Goal: Information Seeking & Learning: Learn about a topic

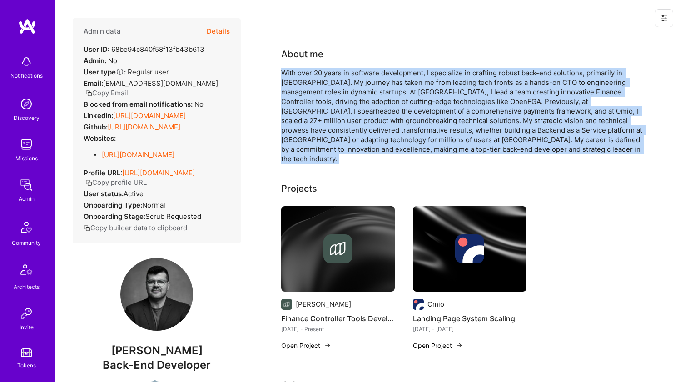
scroll to position [408, 0]
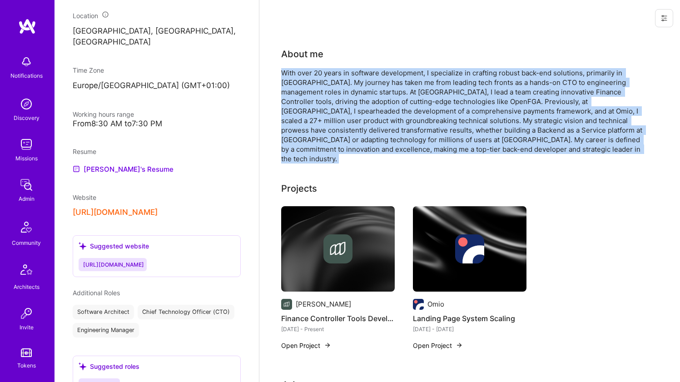
click at [296, 82] on div "With over 20 years in software development, I specialize in crafting robust bac…" at bounding box center [462, 115] width 363 height 95
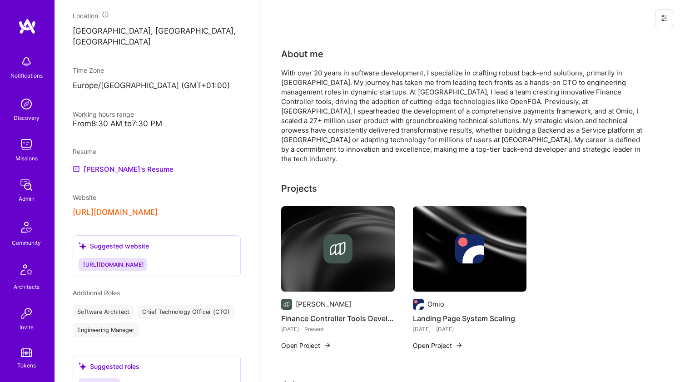
click at [296, 82] on div "With over 20 years in software development, I specialize in crafting robust bac…" at bounding box center [462, 115] width 363 height 95
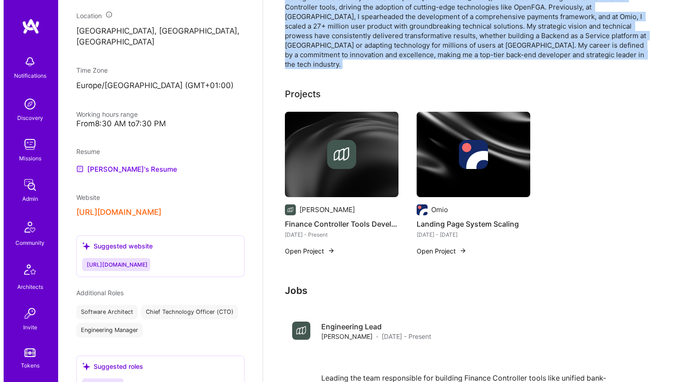
scroll to position [102, 0]
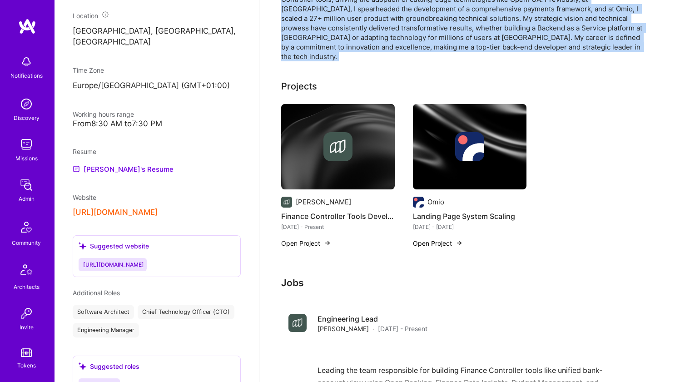
click at [336, 142] on img at bounding box center [337, 146] width 29 height 29
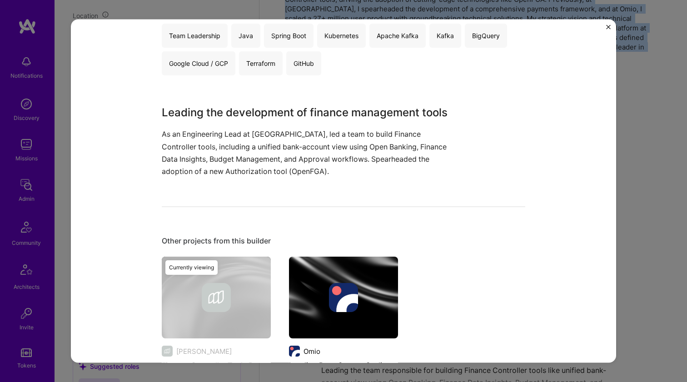
scroll to position [215, 0]
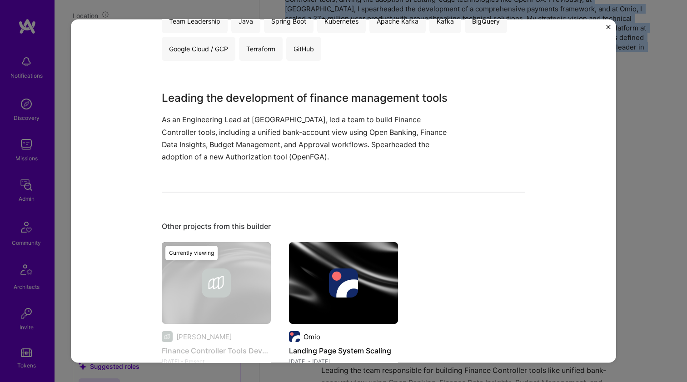
click at [336, 241] on div "Other projects from this builder Moss Finance Controller Tools Development Dec …" at bounding box center [343, 308] width 363 height 172
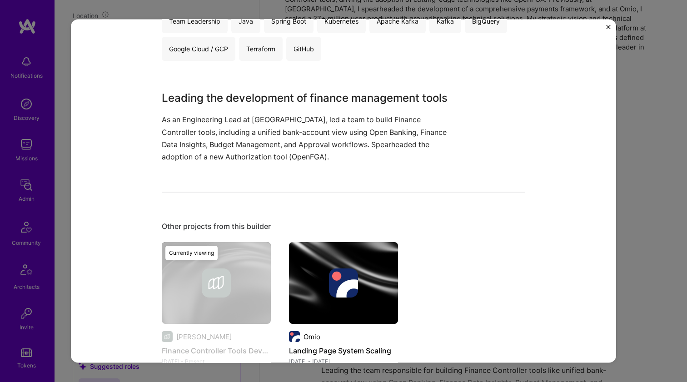
click at [324, 256] on img at bounding box center [343, 283] width 109 height 82
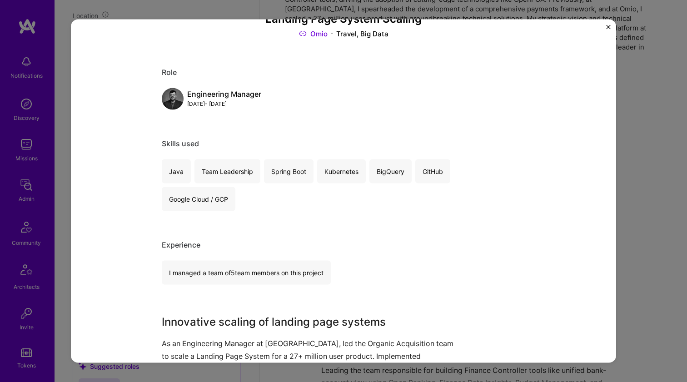
scroll to position [174, 0]
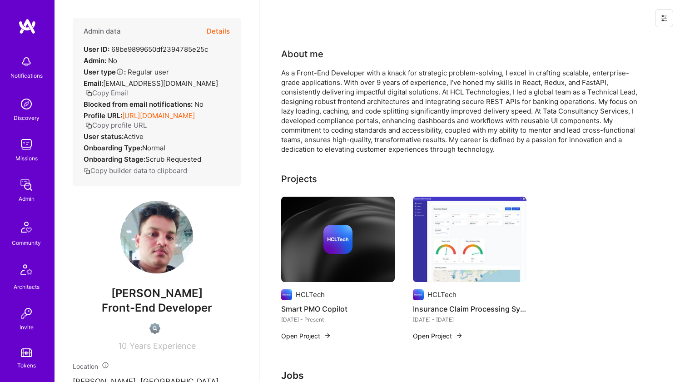
click at [369, 85] on div "As a Front-End Developer with a knack for strategic problem-solving, I excel in…" at bounding box center [462, 111] width 363 height 86
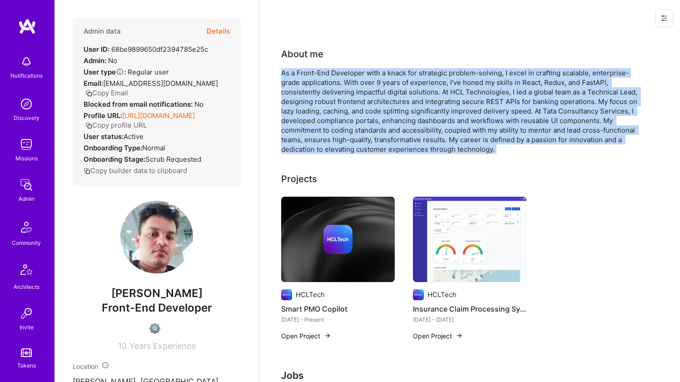
click at [369, 85] on div "As a Front-End Developer with a knack for strategic problem-solving, I excel in…" at bounding box center [462, 111] width 363 height 86
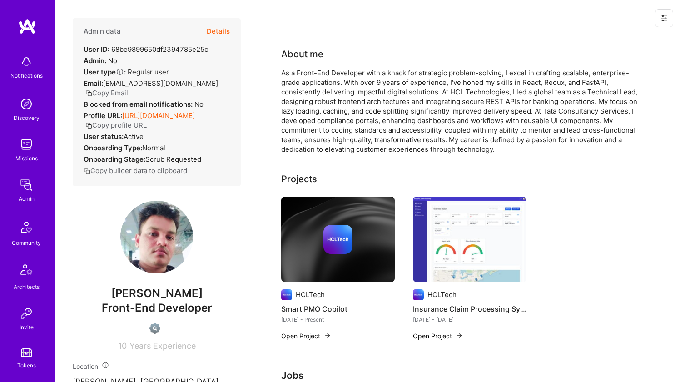
click at [369, 85] on div "As a Front-End Developer with a knack for strategic problem-solving, I excel in…" at bounding box center [462, 111] width 363 height 86
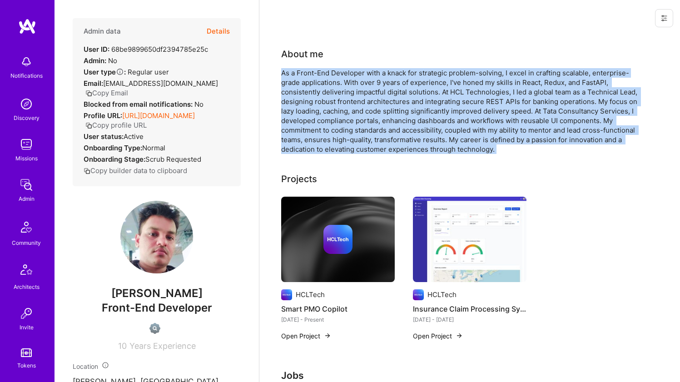
click at [369, 85] on div "As a Front-End Developer with a knack for strategic problem-solving, I excel in…" at bounding box center [462, 111] width 363 height 86
click at [379, 101] on div "As a Front-End Developer with a knack for strategic problem-solving, I excel in…" at bounding box center [462, 111] width 363 height 86
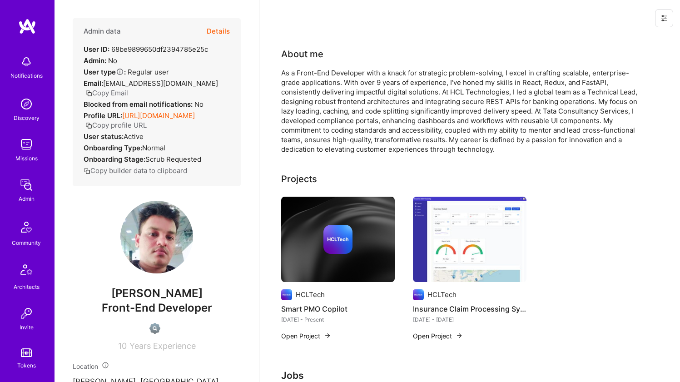
click at [379, 101] on div "As a Front-End Developer with a knack for strategic problem-solving, I excel in…" at bounding box center [462, 111] width 363 height 86
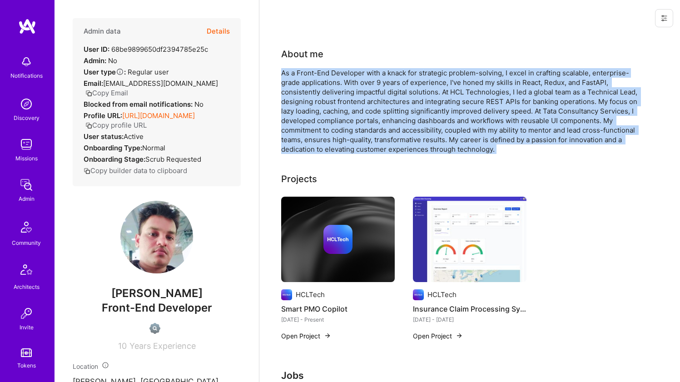
click at [379, 101] on div "As a Front-End Developer with a knack for strategic problem-solving, I excel in…" at bounding box center [462, 111] width 363 height 86
click at [367, 68] on div "As a Front-End Developer with a knack for strategic problem-solving, I excel in…" at bounding box center [462, 111] width 363 height 86
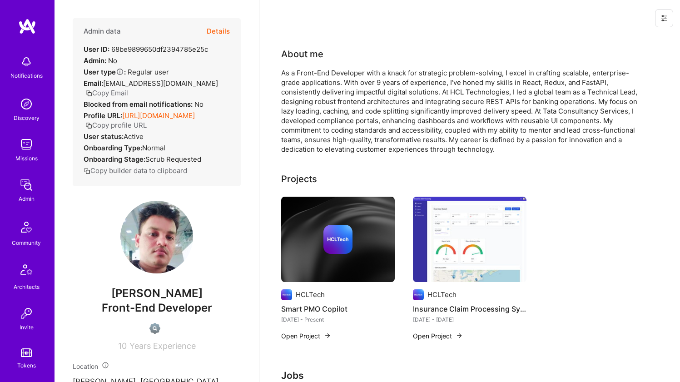
click at [367, 68] on div "As a Front-End Developer with a knack for strategic problem-solving, I excel in…" at bounding box center [462, 111] width 363 height 86
click at [357, 84] on div "As a Front-End Developer with a knack for strategic problem-solving, I excel in…" at bounding box center [462, 111] width 363 height 86
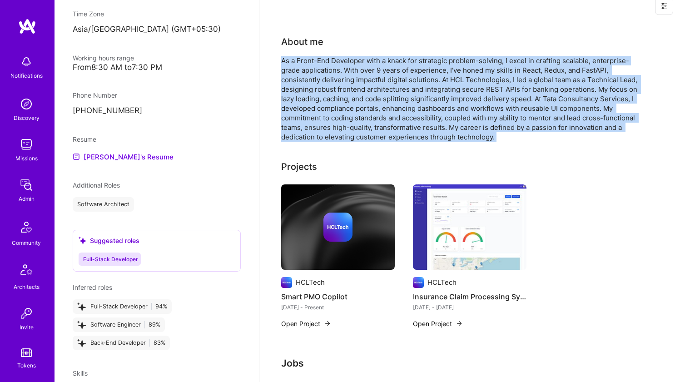
scroll to position [426, 0]
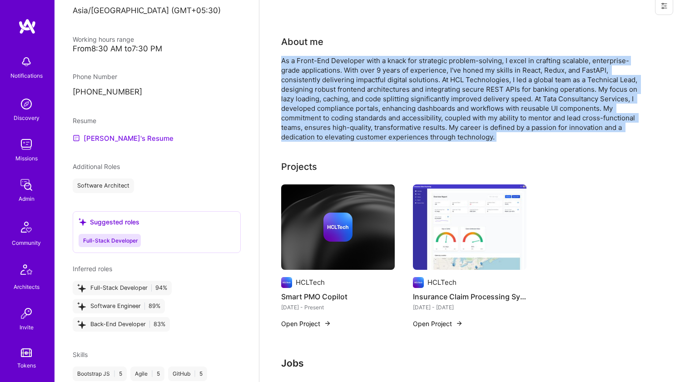
click at [112, 135] on link "Ankit's Resume" at bounding box center [123, 138] width 101 height 11
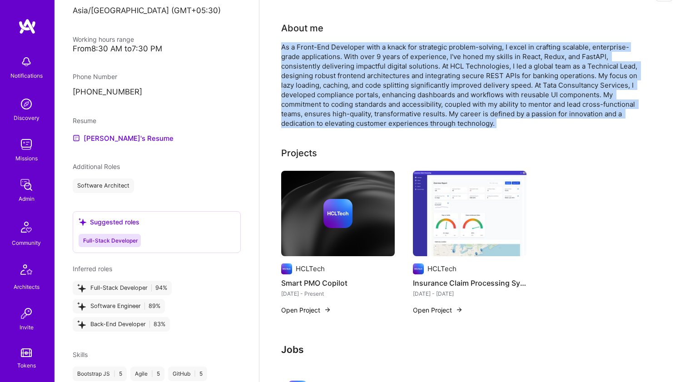
scroll to position [26, 0]
click at [329, 84] on div "As a Front-End Developer with a knack for strategic problem-solving, I excel in…" at bounding box center [462, 85] width 363 height 86
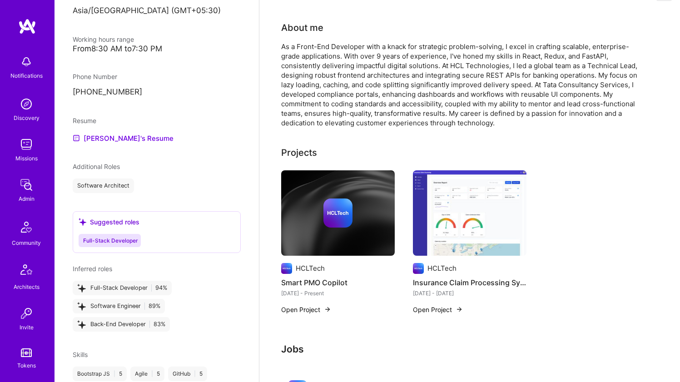
click at [329, 84] on div "As a Front-End Developer with a knack for strategic problem-solving, I excel in…" at bounding box center [462, 85] width 363 height 86
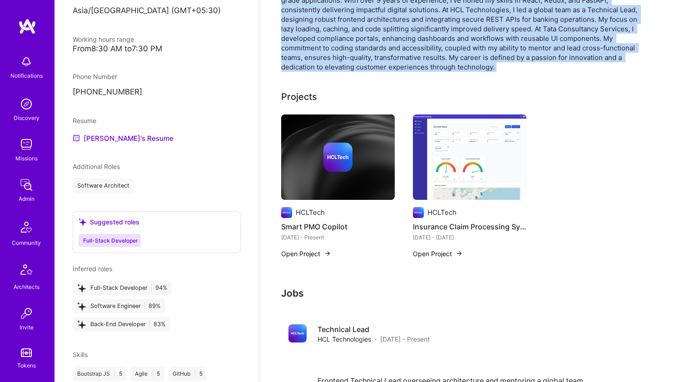
scroll to position [103, 0]
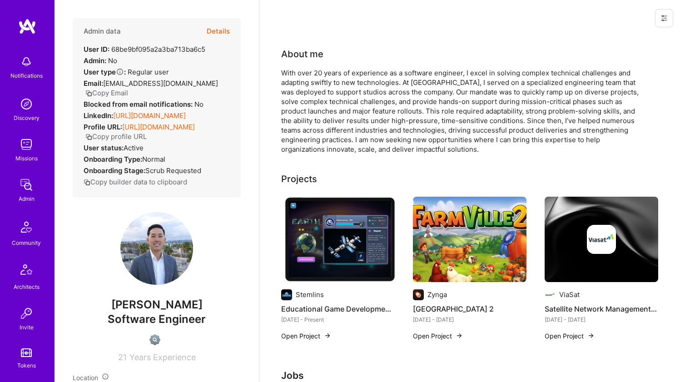
click at [156, 120] on link "[URL][DOMAIN_NAME]" at bounding box center [149, 115] width 73 height 9
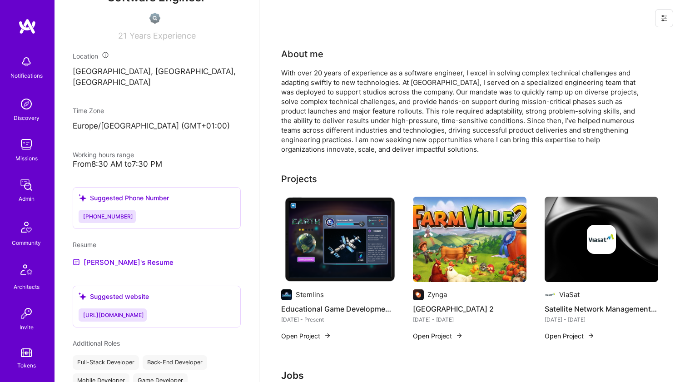
scroll to position [338, 0]
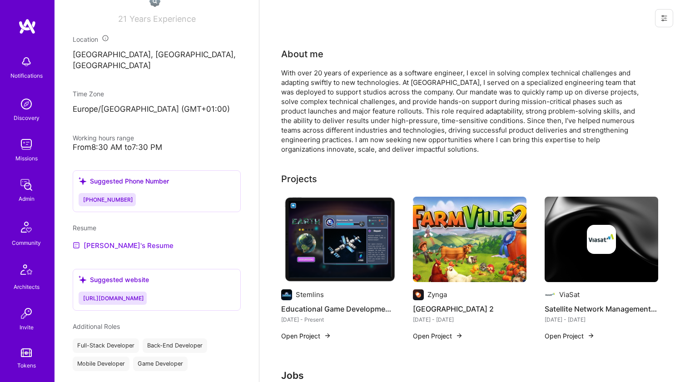
click at [119, 251] on link "[PERSON_NAME]'s Resume" at bounding box center [123, 245] width 101 height 11
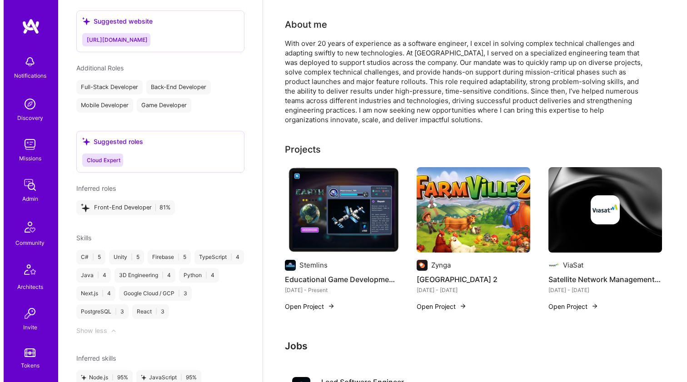
scroll to position [30, 0]
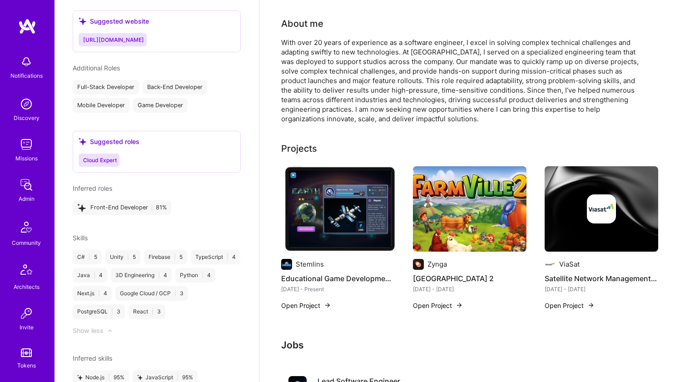
click at [348, 180] on img at bounding box center [338, 208] width 114 height 85
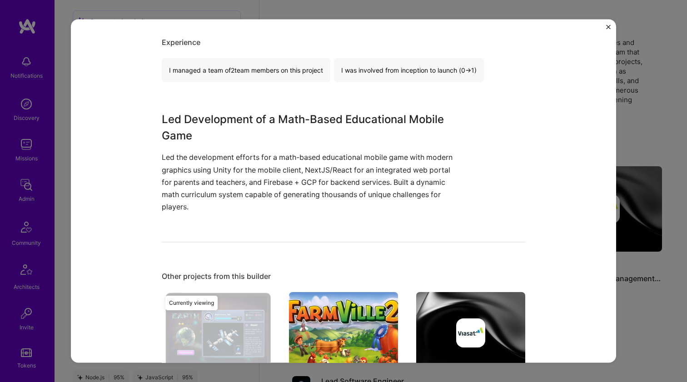
scroll to position [533, 0]
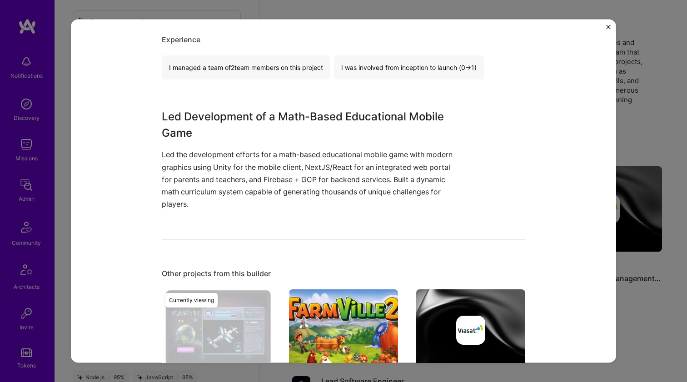
click at [248, 175] on p "Led the development efforts for a math-based educational mobile game with moder…" at bounding box center [309, 180] width 295 height 62
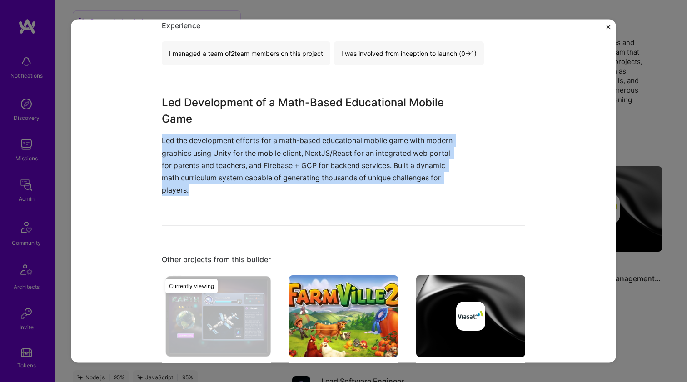
scroll to position [548, 0]
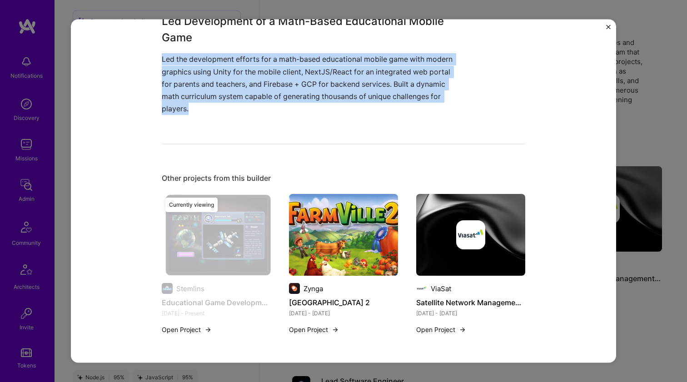
click at [337, 207] on img at bounding box center [343, 235] width 109 height 82
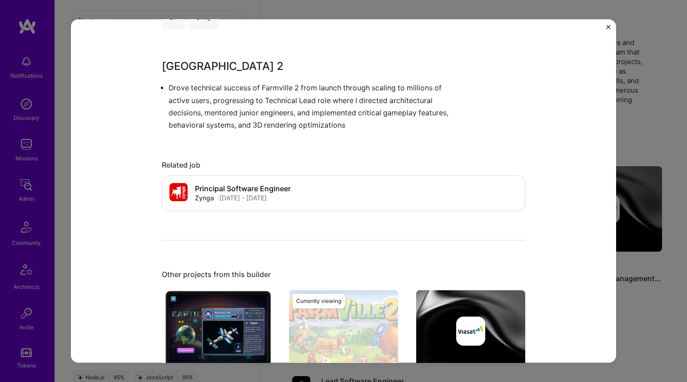
scroll to position [598, 0]
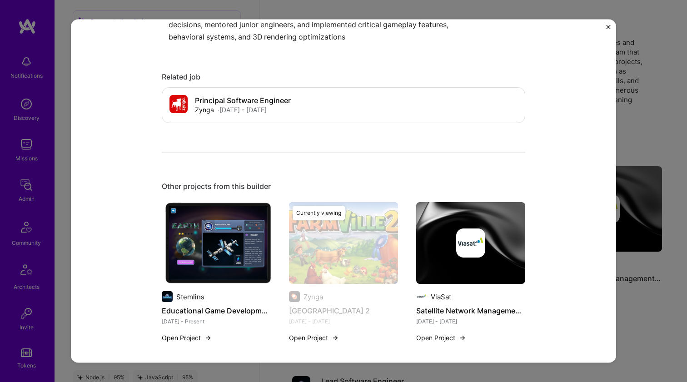
click at [456, 248] on img at bounding box center [470, 242] width 29 height 29
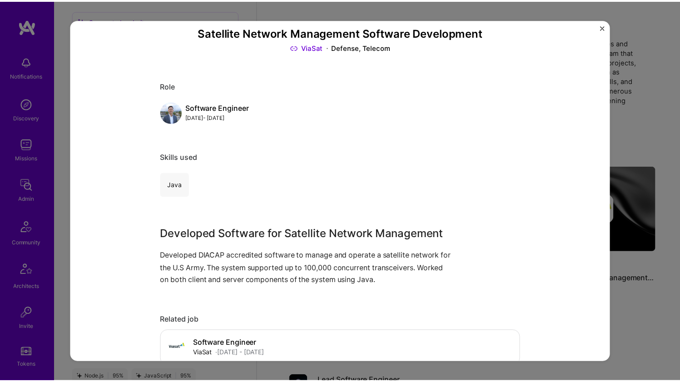
scroll to position [64, 0]
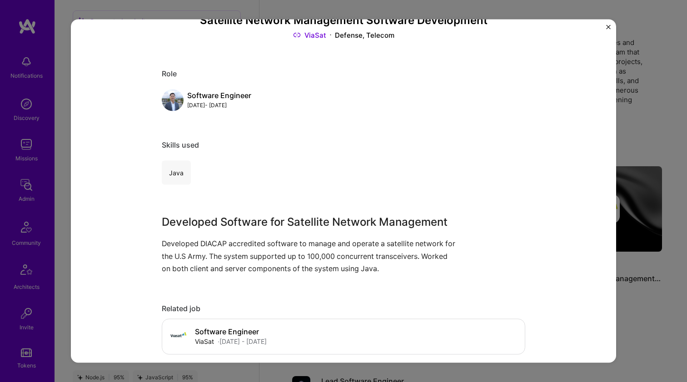
click at [620, 121] on div "Satellite Network Management Software Development ViaSat Defense, Telecom Role …" at bounding box center [343, 191] width 687 height 382
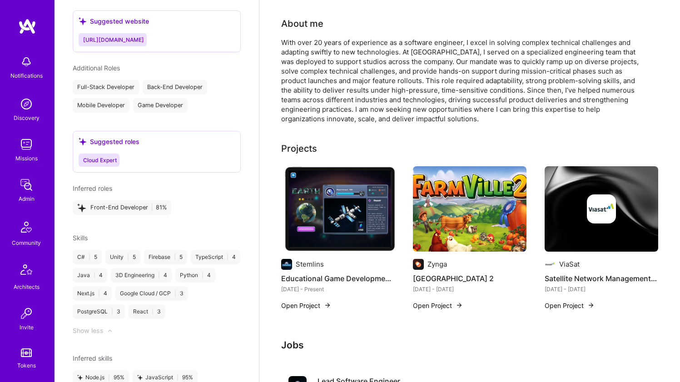
click at [620, 121] on div "With over 20 years of experience as a software engineer, I excel in solving com…" at bounding box center [462, 81] width 363 height 86
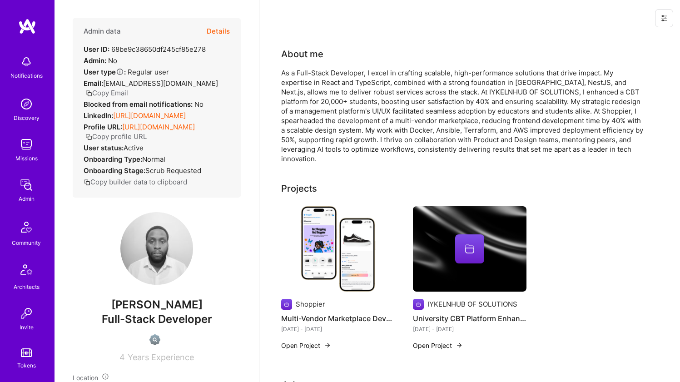
click at [186, 120] on link "[URL][DOMAIN_NAME]" at bounding box center [149, 115] width 73 height 9
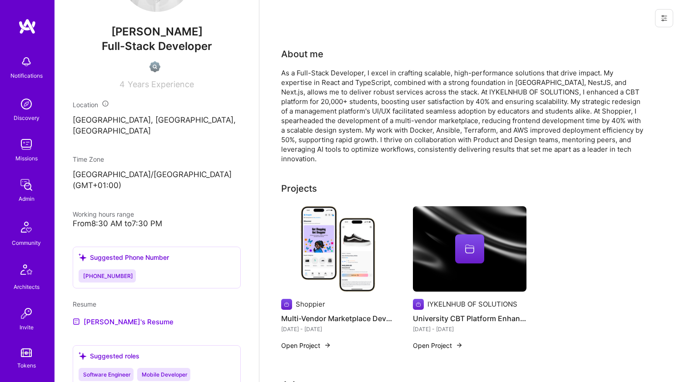
scroll to position [282, 0]
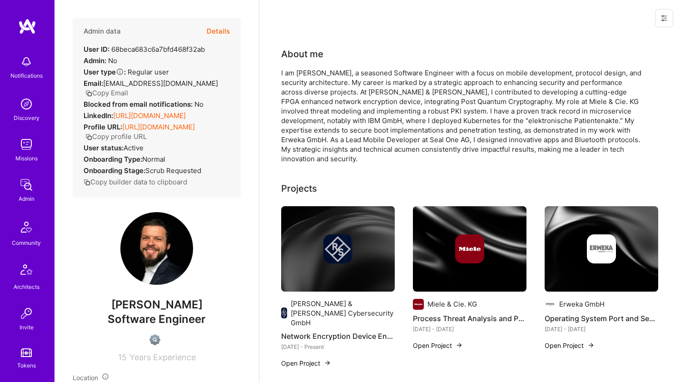
click at [153, 114] on link "[URL][DOMAIN_NAME]" at bounding box center [149, 115] width 73 height 9
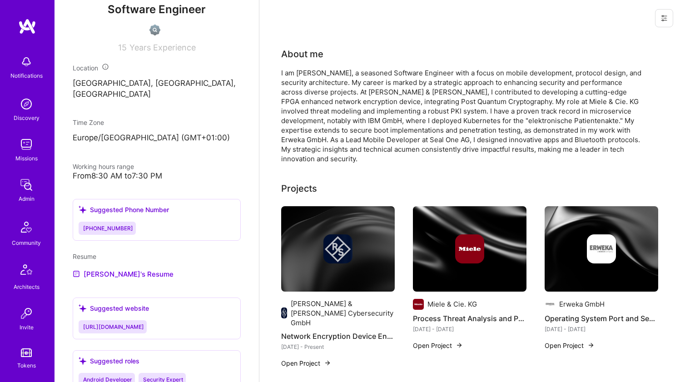
scroll to position [350, 0]
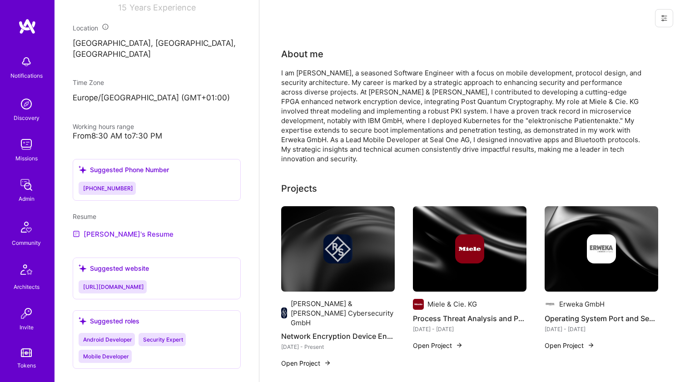
click at [136, 234] on link "[PERSON_NAME]'s Resume" at bounding box center [123, 233] width 101 height 11
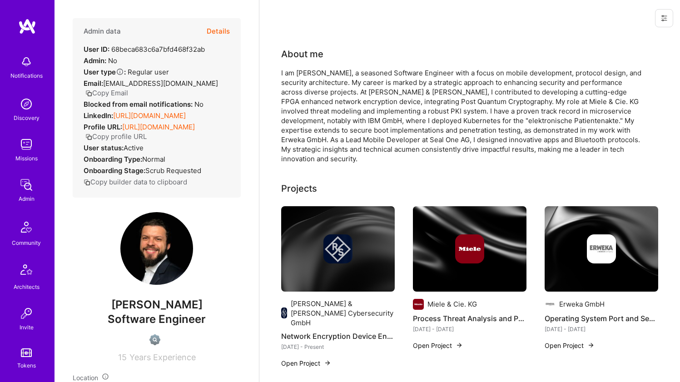
scroll to position [0, 0]
click at [301, 123] on div "I am Stanislaus Stelle, a seasoned Software Engineer with a focus on mobile dev…" at bounding box center [462, 115] width 363 height 95
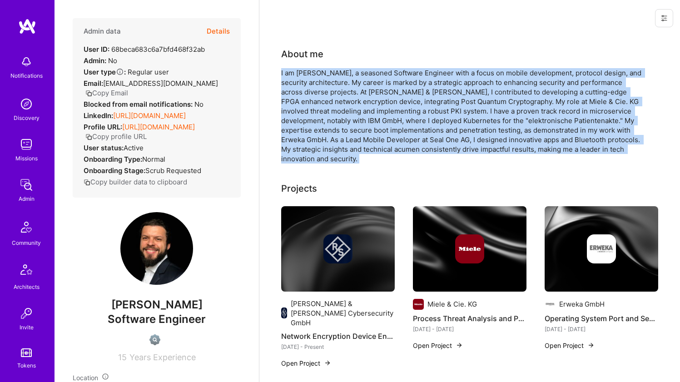
click at [313, 99] on div "I am Stanislaus Stelle, a seasoned Software Engineer with a focus on mobile dev…" at bounding box center [462, 115] width 363 height 95
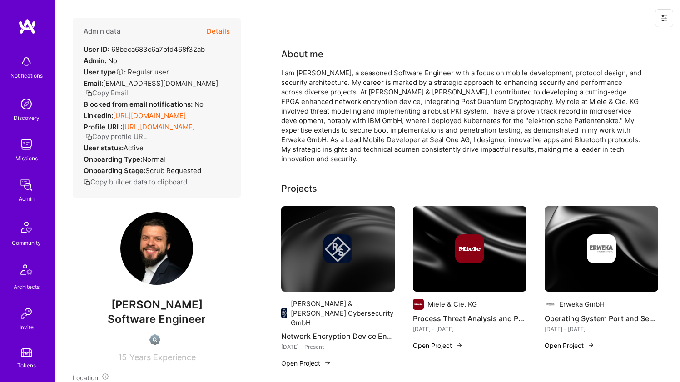
click at [313, 99] on div "I am Stanislaus Stelle, a seasoned Software Engineer with a focus on mobile dev…" at bounding box center [462, 115] width 363 height 95
click at [325, 96] on div "I am Stanislaus Stelle, a seasoned Software Engineer with a focus on mobile dev…" at bounding box center [462, 115] width 363 height 95
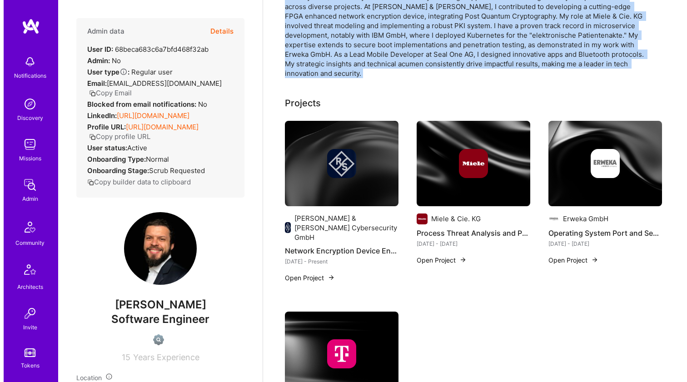
scroll to position [97, 0]
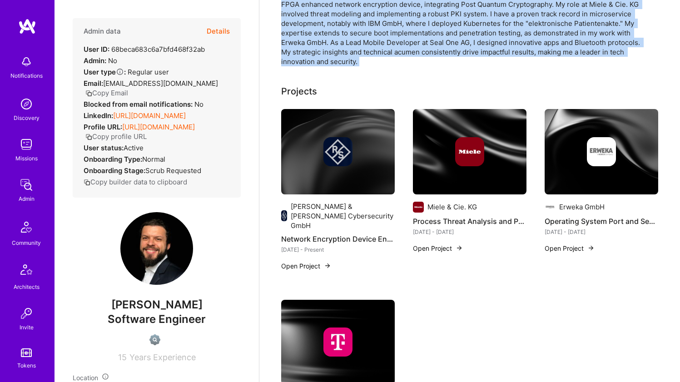
click at [339, 144] on img at bounding box center [337, 151] width 29 height 29
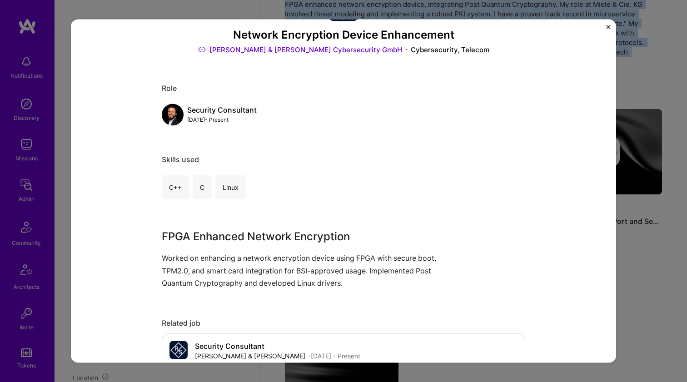
scroll to position [57, 0]
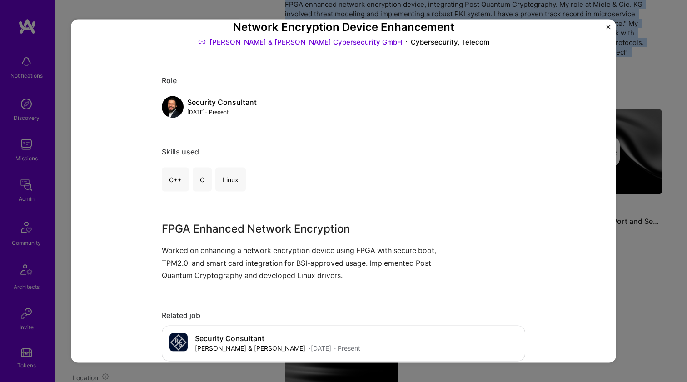
click at [319, 253] on p "Worked on enhancing a network encryption device using FPGA with secure boot, TP…" at bounding box center [309, 262] width 295 height 37
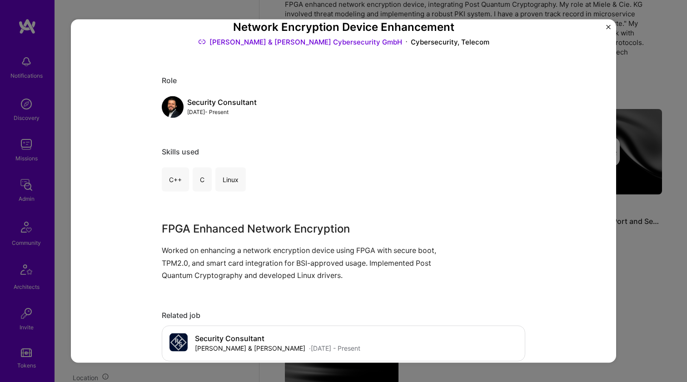
click at [319, 253] on p "Worked on enhancing a network encryption device using FPGA with secure boot, TP…" at bounding box center [309, 262] width 295 height 37
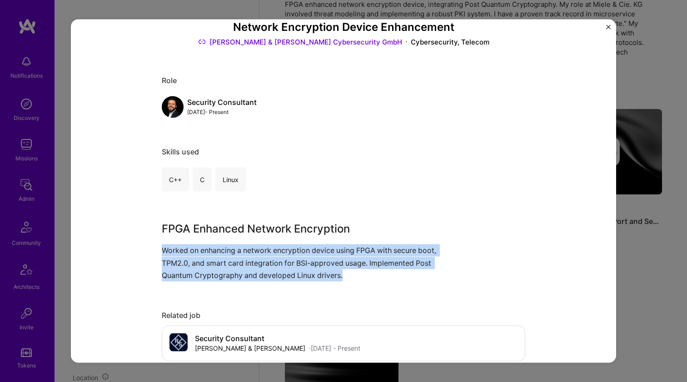
click at [319, 253] on p "Worked on enhancing a network encryption device using FPGA with secure boot, TP…" at bounding box center [309, 262] width 295 height 37
click at [310, 258] on p "Worked on enhancing a network encryption device using FPGA with secure boot, TP…" at bounding box center [309, 262] width 295 height 37
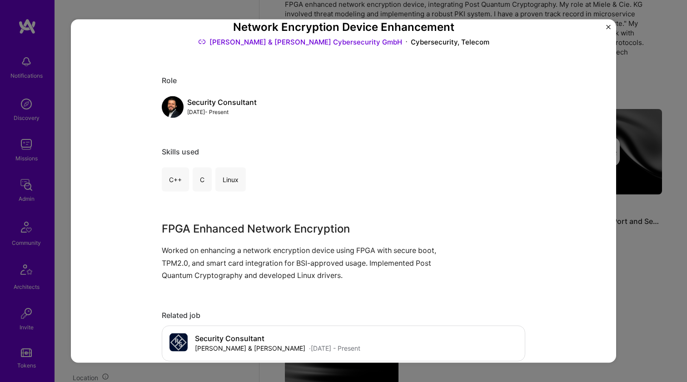
click at [310, 258] on p "Worked on enhancing a network encryption device using FPGA with secure boot, TP…" at bounding box center [309, 262] width 295 height 37
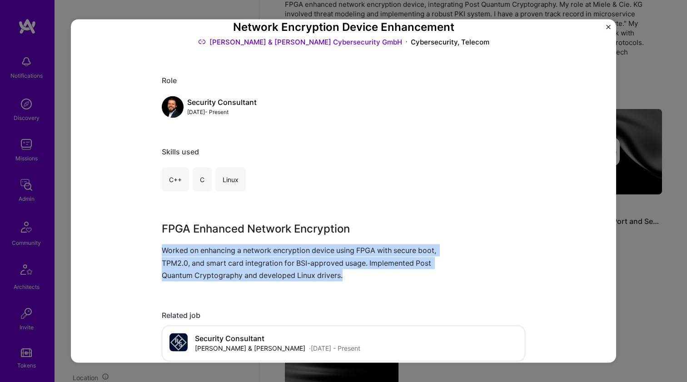
click at [310, 258] on p "Worked on enhancing a network encryption device using FPGA with secure boot, TP…" at bounding box center [309, 262] width 295 height 37
click at [309, 249] on p "Worked on enhancing a network encryption device using FPGA with secure boot, TP…" at bounding box center [309, 262] width 295 height 37
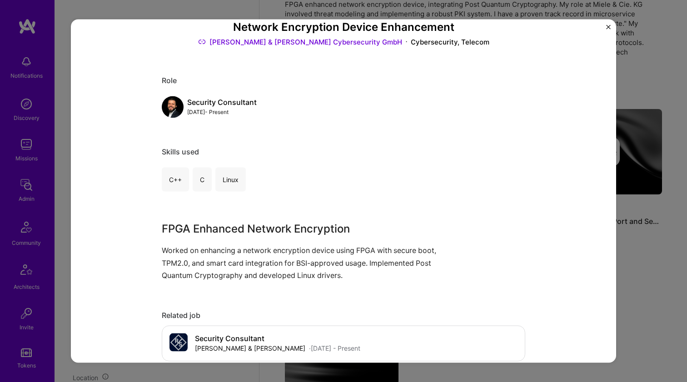
click at [309, 249] on p "Worked on enhancing a network encryption device using FPGA with secure boot, TP…" at bounding box center [309, 262] width 295 height 37
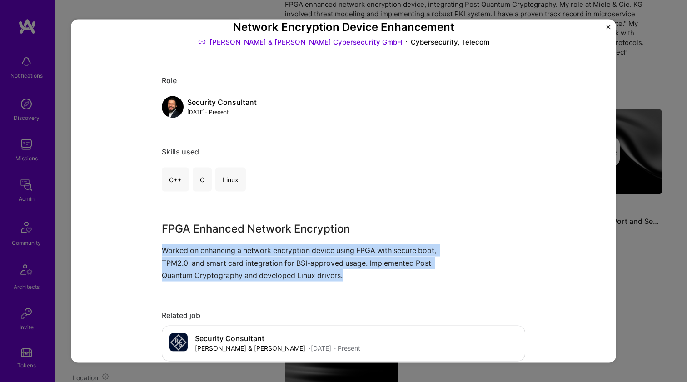
click at [312, 249] on p "Worked on enhancing a network encryption device using FPGA with secure boot, TP…" at bounding box center [309, 262] width 295 height 37
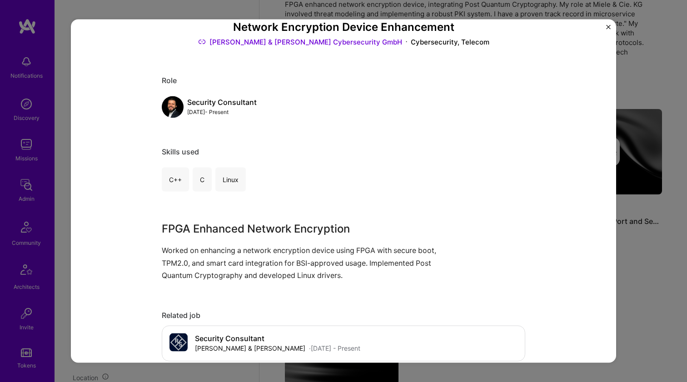
click at [312, 249] on p "Worked on enhancing a network encryption device using FPGA with secure boot, TP…" at bounding box center [309, 262] width 295 height 37
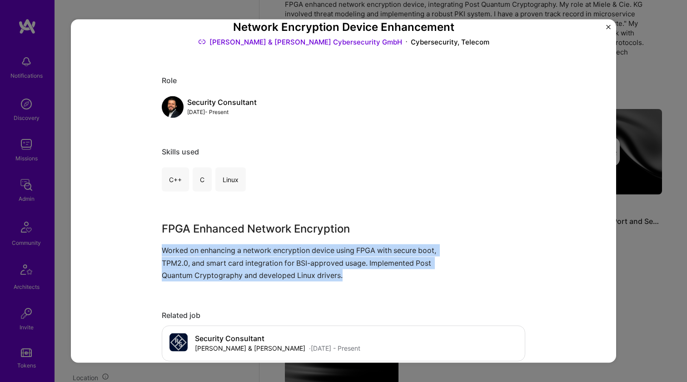
click at [312, 249] on p "Worked on enhancing a network encryption device using FPGA with secure boot, TP…" at bounding box center [309, 262] width 295 height 37
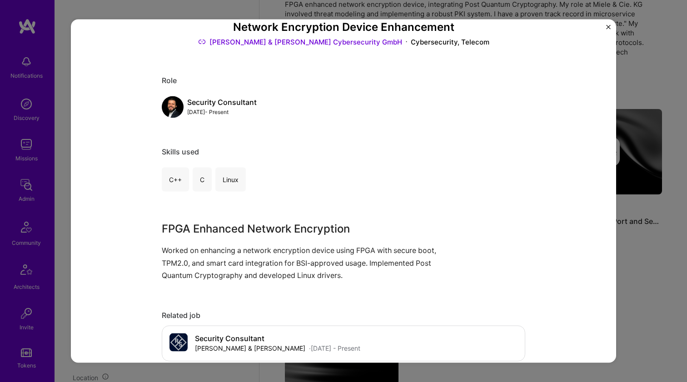
click at [312, 249] on p "Worked on enhancing a network encryption device using FPGA with secure boot, TP…" at bounding box center [309, 262] width 295 height 37
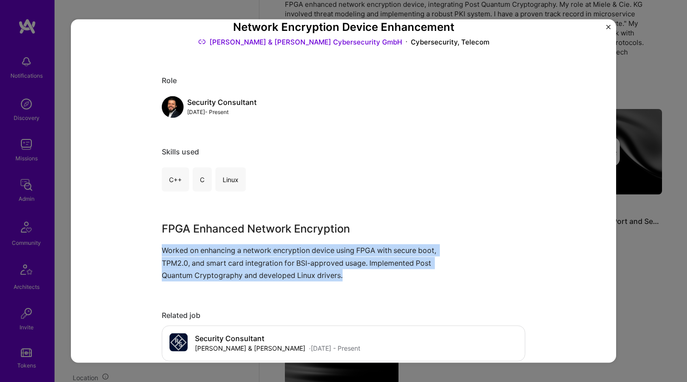
click at [312, 249] on p "Worked on enhancing a network encryption device using FPGA with secure boot, TP…" at bounding box center [309, 262] width 295 height 37
click at [307, 248] on p "Worked on enhancing a network encryption device using FPGA with secure boot, TP…" at bounding box center [309, 262] width 295 height 37
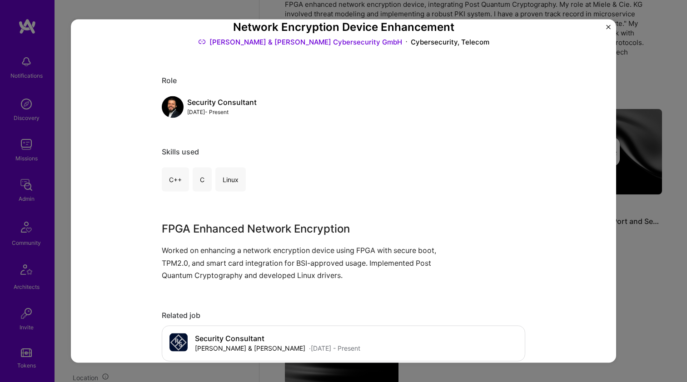
click at [307, 248] on p "Worked on enhancing a network encryption device using FPGA with secure boot, TP…" at bounding box center [309, 262] width 295 height 37
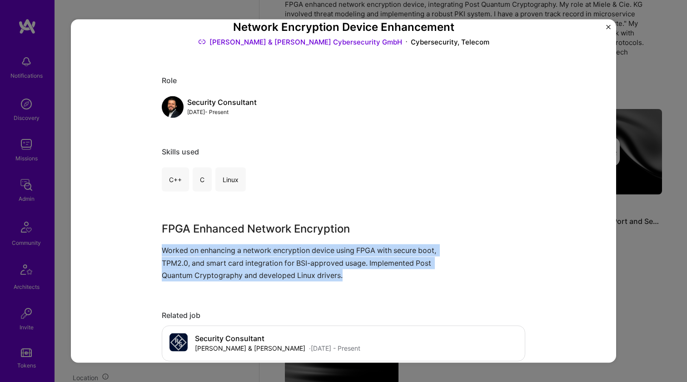
click at [307, 248] on p "Worked on enhancing a network encryption device using FPGA with secure boot, TP…" at bounding box center [309, 262] width 295 height 37
click at [291, 246] on p "Worked on enhancing a network encryption device using FPGA with secure boot, TP…" at bounding box center [309, 262] width 295 height 37
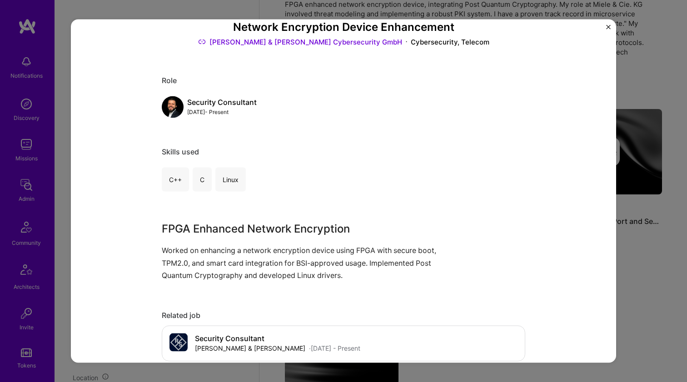
click at [291, 246] on p "Worked on enhancing a network encryption device using FPGA with secure boot, TP…" at bounding box center [309, 262] width 295 height 37
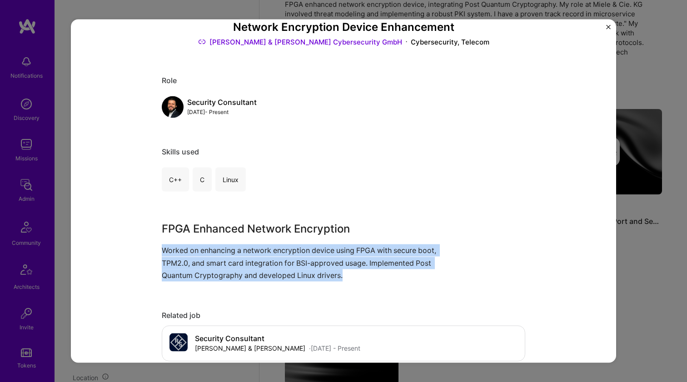
click at [288, 247] on p "Worked on enhancing a network encryption device using FPGA with secure boot, TP…" at bounding box center [309, 262] width 295 height 37
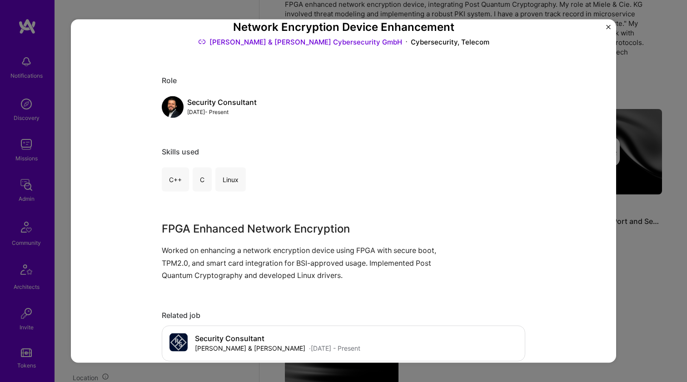
click at [288, 247] on p "Worked on enhancing a network encryption device using FPGA with secure boot, TP…" at bounding box center [309, 262] width 295 height 37
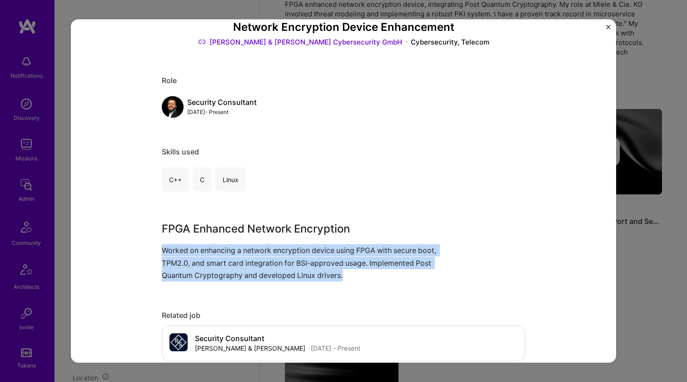
click at [288, 247] on p "Worked on enhancing a network encryption device using FPGA with secure boot, TP…" at bounding box center [309, 262] width 295 height 37
click at [273, 247] on p "Worked on enhancing a network encryption device using FPGA with secure boot, TP…" at bounding box center [309, 262] width 295 height 37
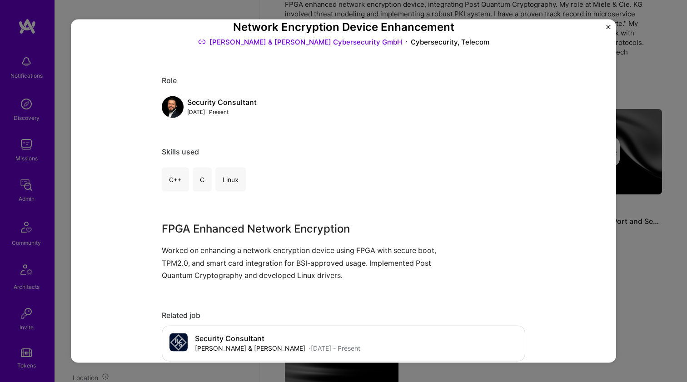
click at [273, 247] on p "Worked on enhancing a network encryption device using FPGA with secure boot, TP…" at bounding box center [309, 262] width 295 height 37
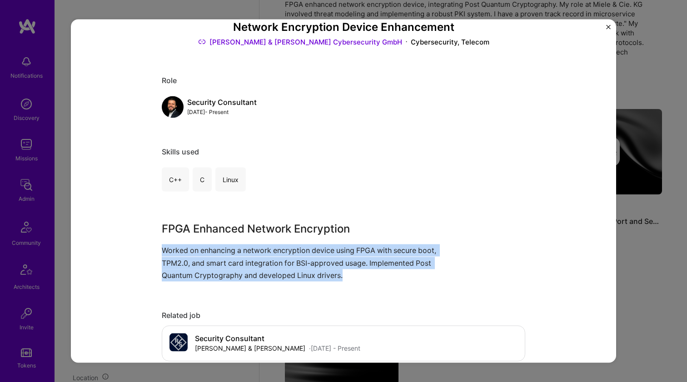
click at [261, 247] on p "Worked on enhancing a network encryption device using FPGA with secure boot, TP…" at bounding box center [309, 262] width 295 height 37
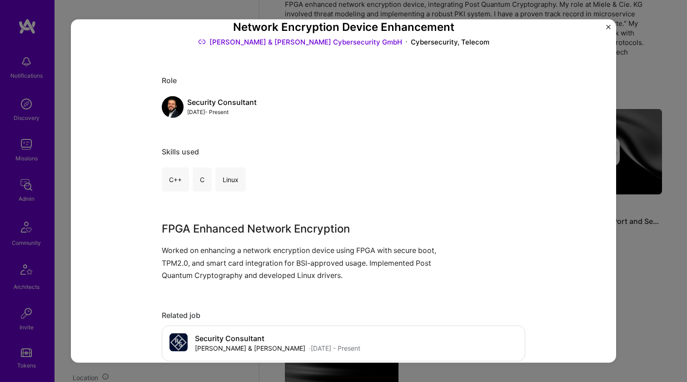
click at [261, 247] on p "Worked on enhancing a network encryption device using FPGA with secure boot, TP…" at bounding box center [309, 262] width 295 height 37
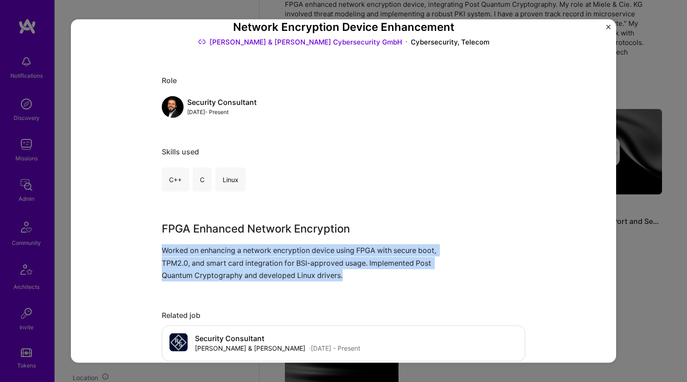
click at [261, 247] on p "Worked on enhancing a network encryption device using FPGA with secure boot, TP…" at bounding box center [309, 262] width 295 height 37
click at [269, 249] on p "Worked on enhancing a network encryption device using FPGA with secure boot, TP…" at bounding box center [309, 262] width 295 height 37
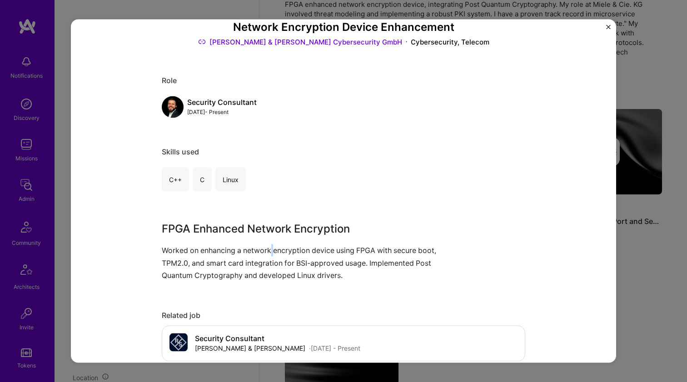
click at [269, 249] on p "Worked on enhancing a network encryption device using FPGA with secure boot, TP…" at bounding box center [309, 262] width 295 height 37
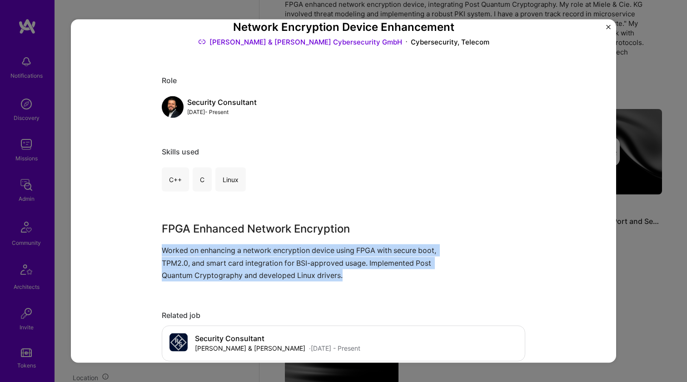
click at [269, 249] on p "Worked on enhancing a network encryption device using FPGA with secure boot, TP…" at bounding box center [309, 262] width 295 height 37
click at [271, 251] on p "Worked on enhancing a network encryption device using FPGA with secure boot, TP…" at bounding box center [309, 262] width 295 height 37
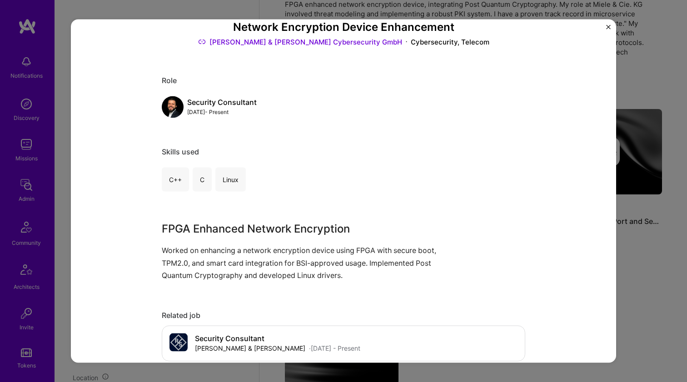
click at [271, 251] on p "Worked on enhancing a network encryption device using FPGA with secure boot, TP…" at bounding box center [309, 262] width 295 height 37
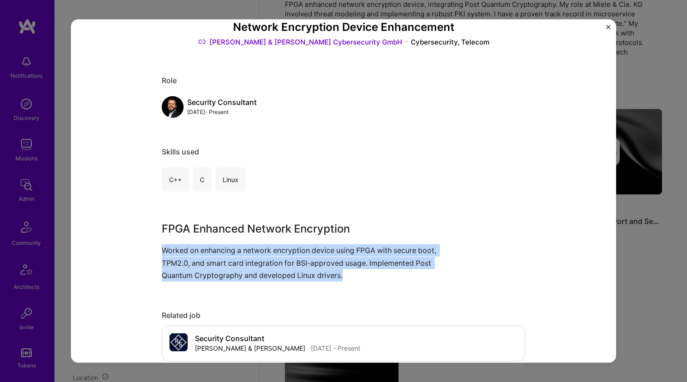
click at [271, 251] on p "Worked on enhancing a network encryption device using FPGA with secure boot, TP…" at bounding box center [309, 262] width 295 height 37
click at [258, 250] on p "Worked on enhancing a network encryption device using FPGA with secure boot, TP…" at bounding box center [309, 262] width 295 height 37
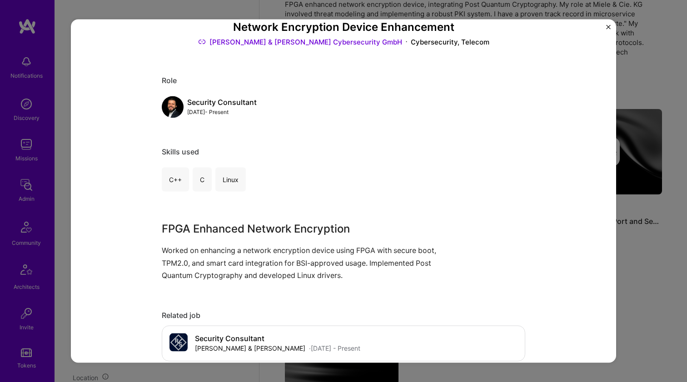
click at [258, 250] on p "Worked on enhancing a network encryption device using FPGA with secure boot, TP…" at bounding box center [309, 262] width 295 height 37
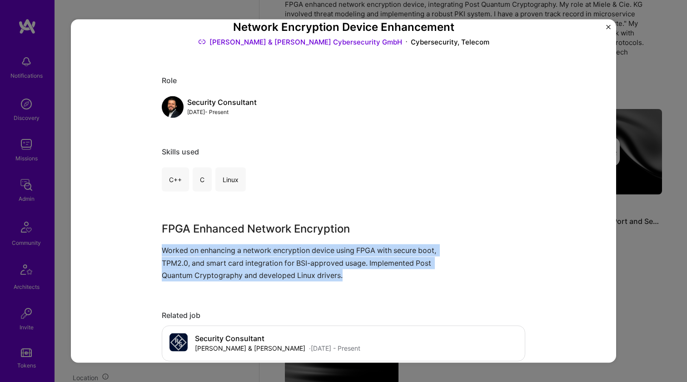
click at [258, 250] on p "Worked on enhancing a network encryption device using FPGA with secure boot, TP…" at bounding box center [309, 262] width 295 height 37
click at [260, 251] on p "Worked on enhancing a network encryption device using FPGA with secure boot, TP…" at bounding box center [309, 262] width 295 height 37
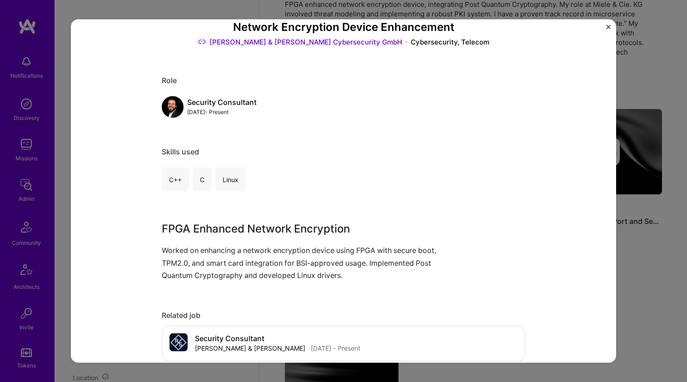
click at [260, 251] on p "Worked on enhancing a network encryption device using FPGA with secure boot, TP…" at bounding box center [309, 262] width 295 height 37
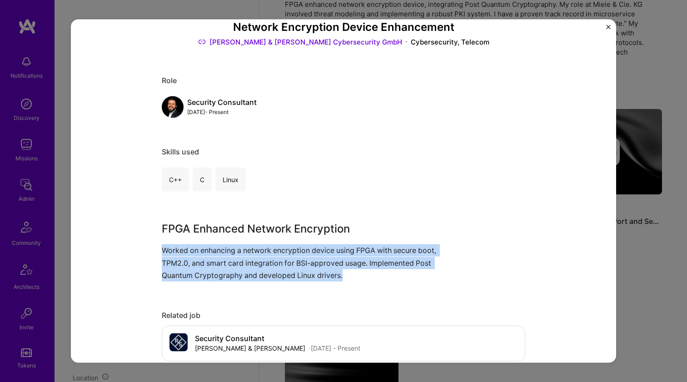
click at [260, 251] on p "Worked on enhancing a network encryption device using FPGA with secure boot, TP…" at bounding box center [309, 262] width 295 height 37
click at [240, 251] on p "Worked on enhancing a network encryption device using FPGA with secure boot, TP…" at bounding box center [309, 262] width 295 height 37
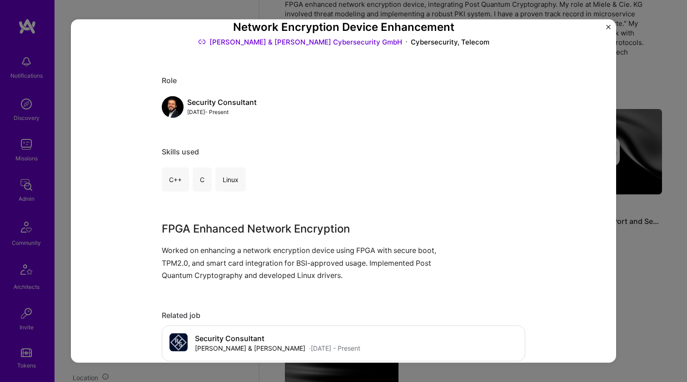
click at [240, 251] on p "Worked on enhancing a network encryption device using FPGA with secure boot, TP…" at bounding box center [309, 262] width 295 height 37
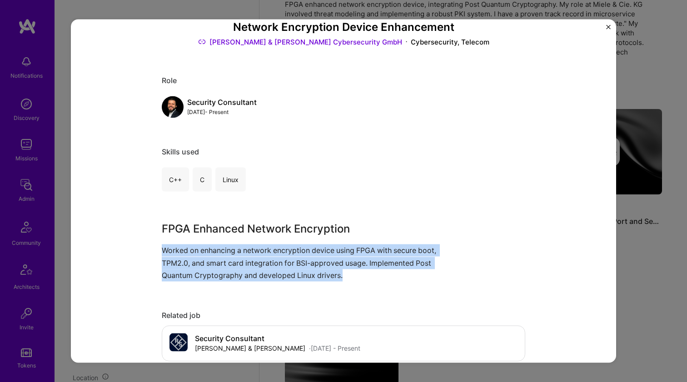
click at [240, 251] on p "Worked on enhancing a network encryption device using FPGA with secure boot, TP…" at bounding box center [309, 262] width 295 height 37
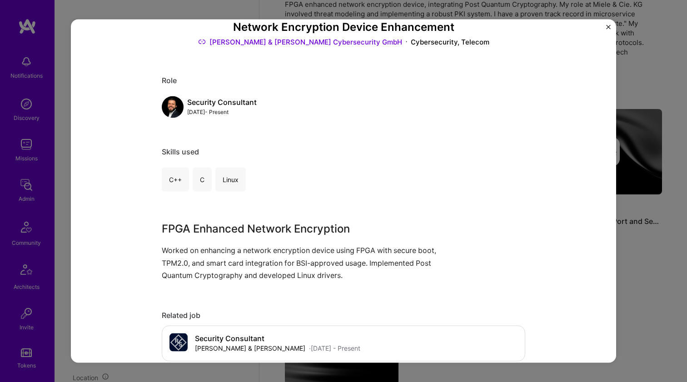
click at [240, 251] on p "Worked on enhancing a network encryption device using FPGA with secure boot, TP…" at bounding box center [309, 262] width 295 height 37
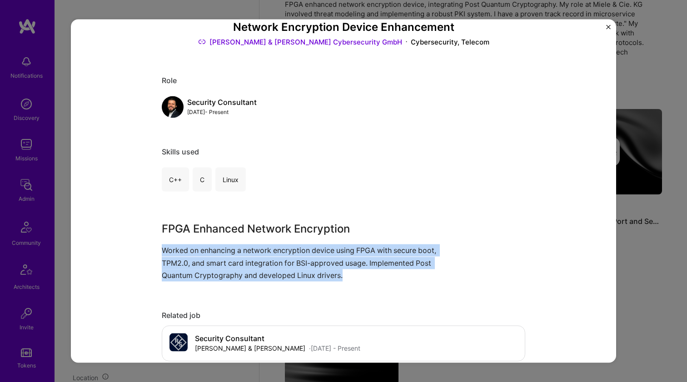
click at [240, 251] on p "Worked on enhancing a network encryption device using FPGA with secure boot, TP…" at bounding box center [309, 262] width 295 height 37
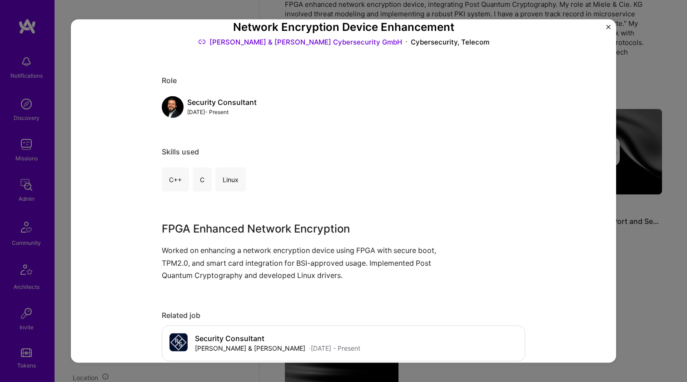
click at [240, 251] on p "Worked on enhancing a network encryption device using FPGA with secure boot, TP…" at bounding box center [309, 262] width 295 height 37
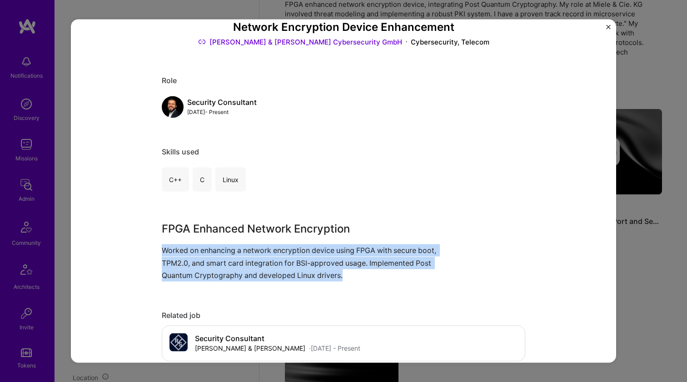
click at [240, 251] on p "Worked on enhancing a network encryption device using FPGA with secure boot, TP…" at bounding box center [309, 262] width 295 height 37
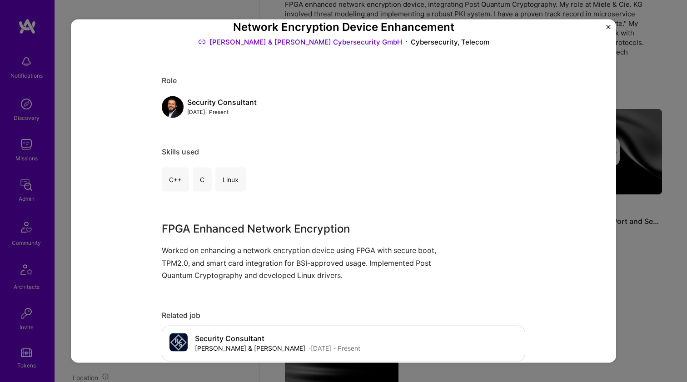
click at [240, 251] on p "Worked on enhancing a network encryption device using FPGA with secure boot, TP…" at bounding box center [309, 262] width 295 height 37
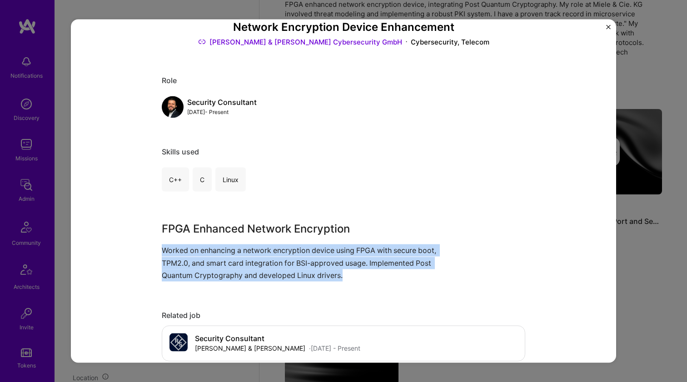
click at [240, 251] on p "Worked on enhancing a network encryption device using FPGA with secure boot, TP…" at bounding box center [309, 262] width 295 height 37
click at [237, 246] on p "Worked on enhancing a network encryption device using FPGA with secure boot, TP…" at bounding box center [309, 262] width 295 height 37
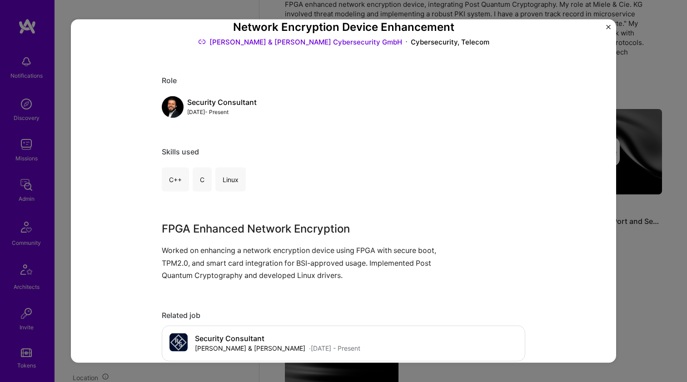
click at [237, 246] on p "Worked on enhancing a network encryption device using FPGA with secure boot, TP…" at bounding box center [309, 262] width 295 height 37
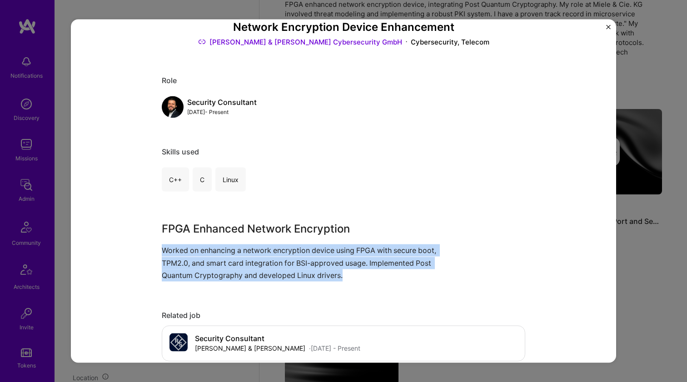
click at [225, 245] on p "Worked on enhancing a network encryption device using FPGA with secure boot, TP…" at bounding box center [309, 262] width 295 height 37
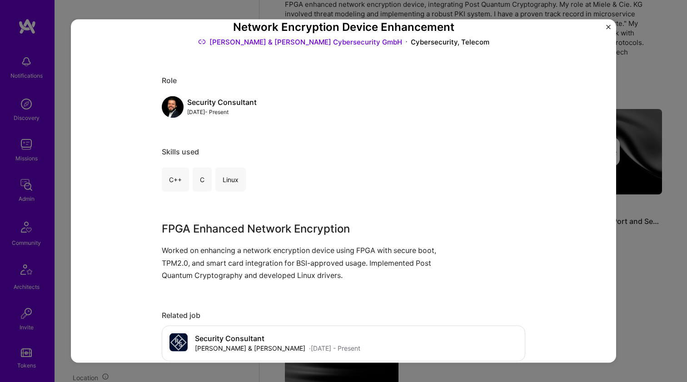
click at [225, 245] on p "Worked on enhancing a network encryption device using FPGA with secure boot, TP…" at bounding box center [309, 262] width 295 height 37
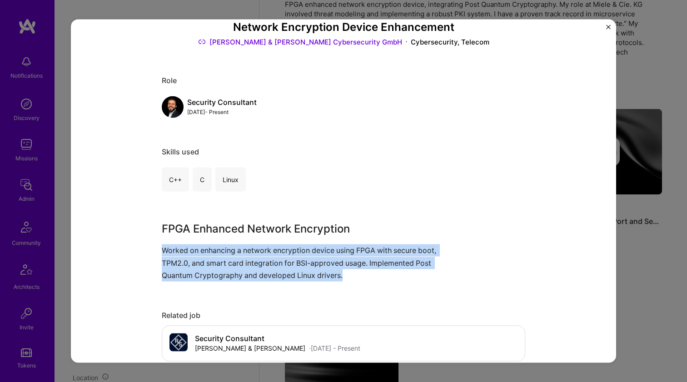
click at [228, 251] on p "Worked on enhancing a network encryption device using FPGA with secure boot, TP…" at bounding box center [309, 262] width 295 height 37
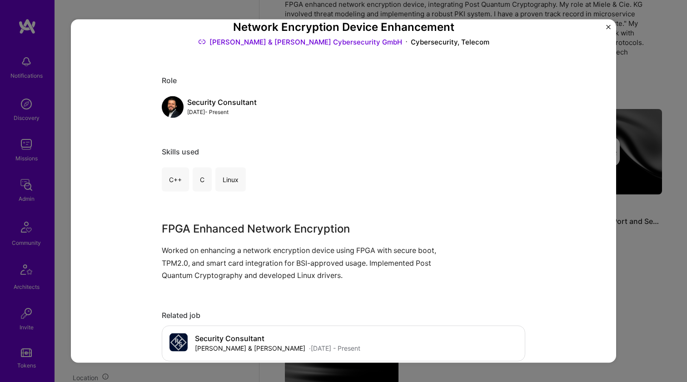
click at [228, 251] on p "Worked on enhancing a network encryption device using FPGA with secure boot, TP…" at bounding box center [309, 262] width 295 height 37
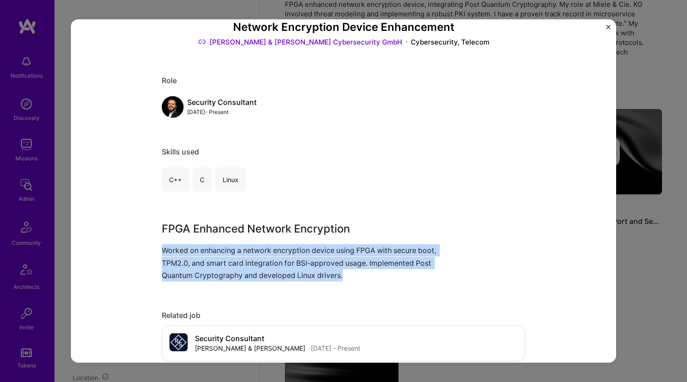
click at [228, 251] on p "Worked on enhancing a network encryption device using FPGA with secure boot, TP…" at bounding box center [309, 262] width 295 height 37
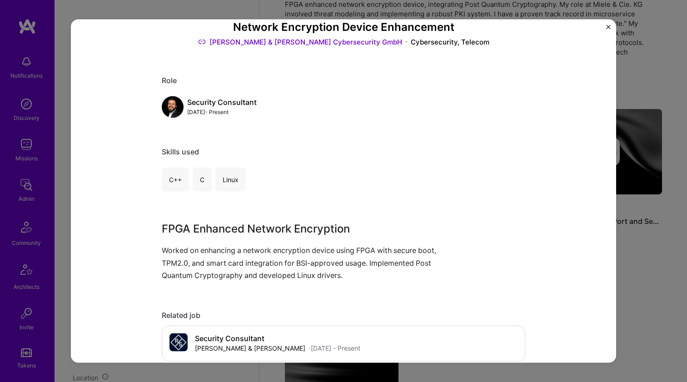
click at [228, 251] on p "Worked on enhancing a network encryption device using FPGA with secure boot, TP…" at bounding box center [309, 262] width 295 height 37
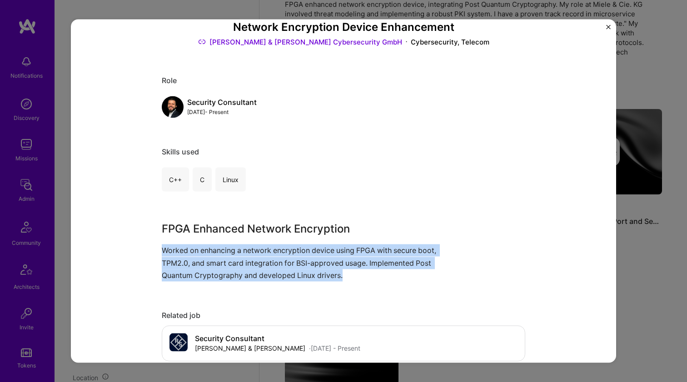
click at [228, 251] on p "Worked on enhancing a network encryption device using FPGA with secure boot, TP…" at bounding box center [309, 262] width 295 height 37
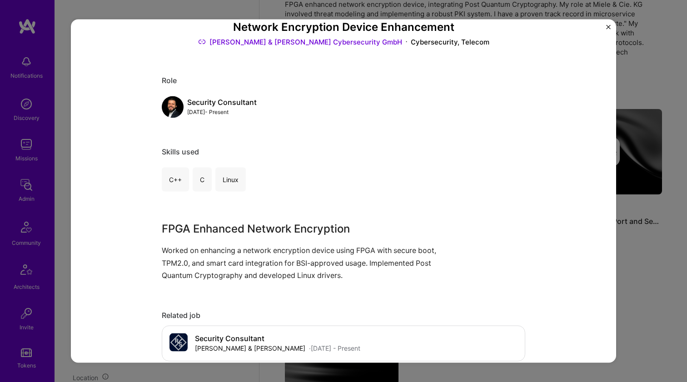
click at [228, 251] on p "Worked on enhancing a network encryption device using FPGA with secure boot, TP…" at bounding box center [309, 262] width 295 height 37
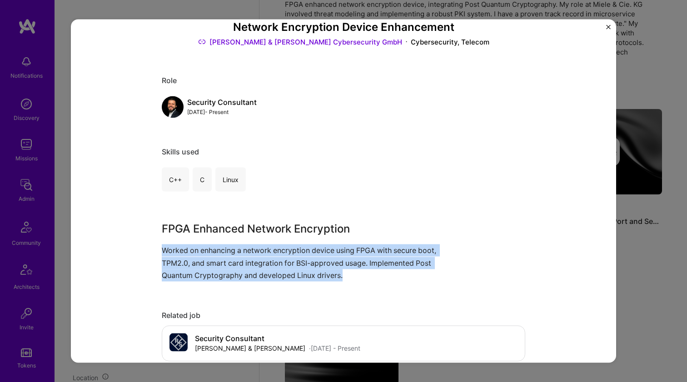
click at [228, 251] on p "Worked on enhancing a network encryption device using FPGA with secure boot, TP…" at bounding box center [309, 262] width 295 height 37
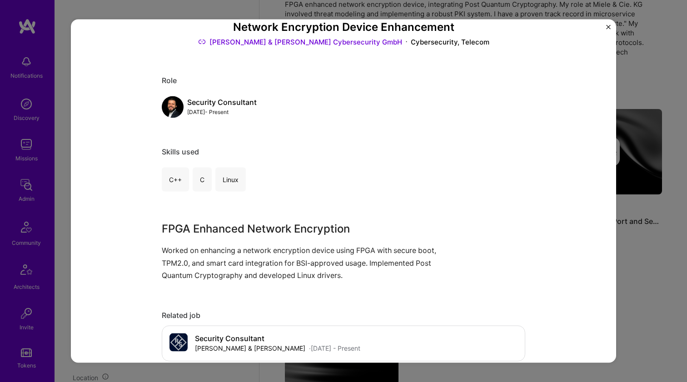
click at [228, 251] on p "Worked on enhancing a network encryption device using FPGA with secure boot, TP…" at bounding box center [309, 262] width 295 height 37
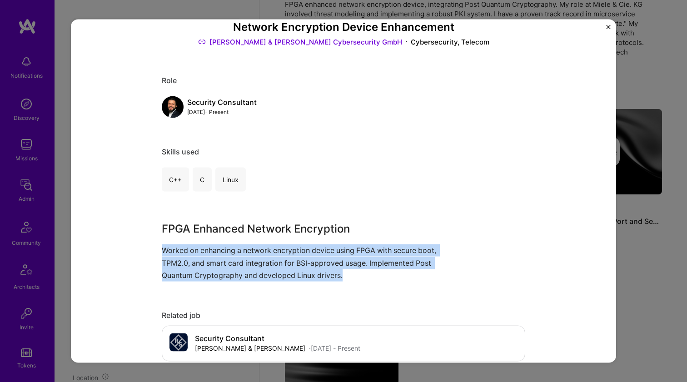
click at [228, 251] on p "Worked on enhancing a network encryption device using FPGA with secure boot, TP…" at bounding box center [309, 262] width 295 height 37
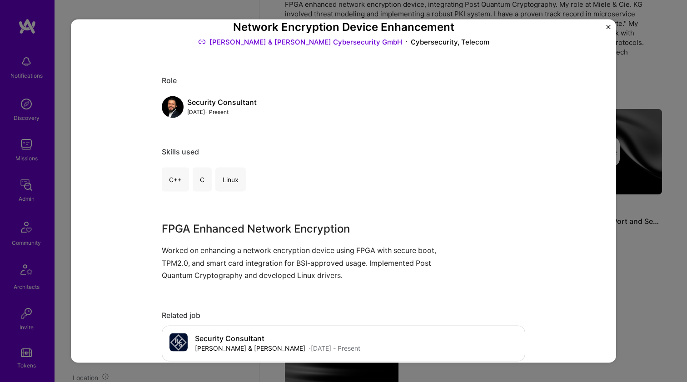
click at [228, 251] on p "Worked on enhancing a network encryption device using FPGA with secure boot, TP…" at bounding box center [309, 262] width 295 height 37
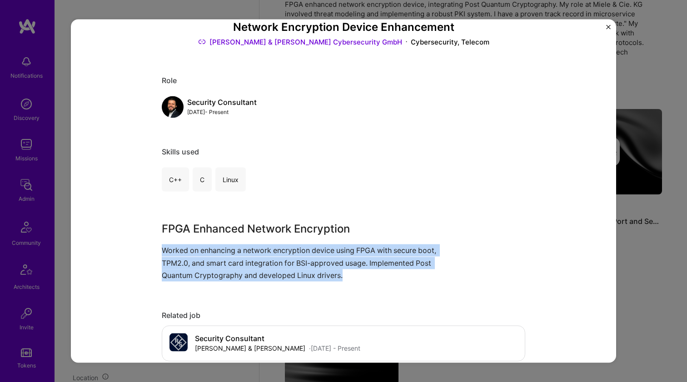
click at [228, 251] on p "Worked on enhancing a network encryption device using FPGA with secure boot, TP…" at bounding box center [309, 262] width 295 height 37
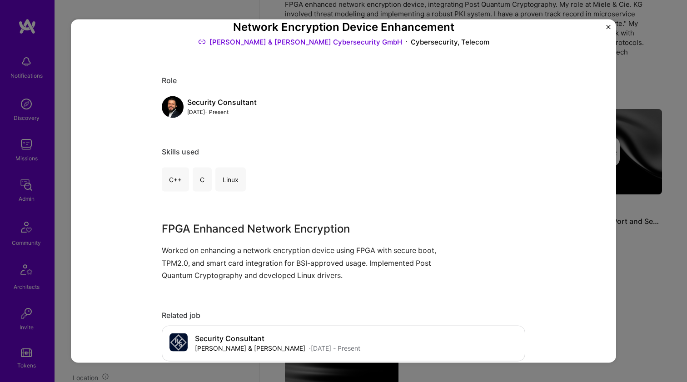
click at [228, 251] on p "Worked on enhancing a network encryption device using FPGA with secure boot, TP…" at bounding box center [309, 262] width 295 height 37
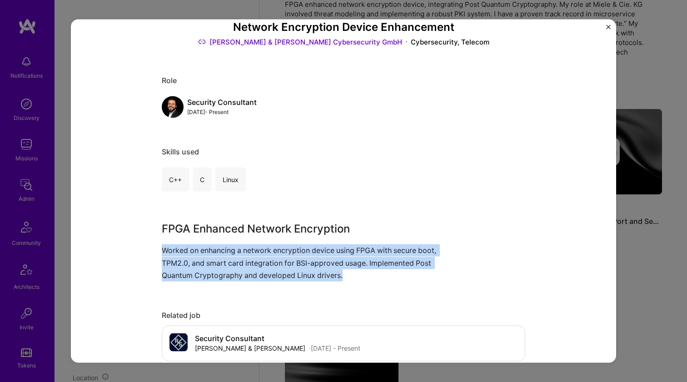
click at [228, 251] on p "Worked on enhancing a network encryption device using FPGA with secure boot, TP…" at bounding box center [309, 262] width 295 height 37
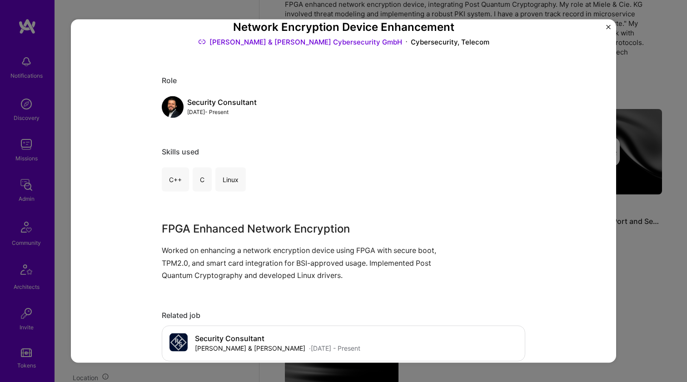
click at [228, 251] on p "Worked on enhancing a network encryption device using FPGA with secure boot, TP…" at bounding box center [309, 262] width 295 height 37
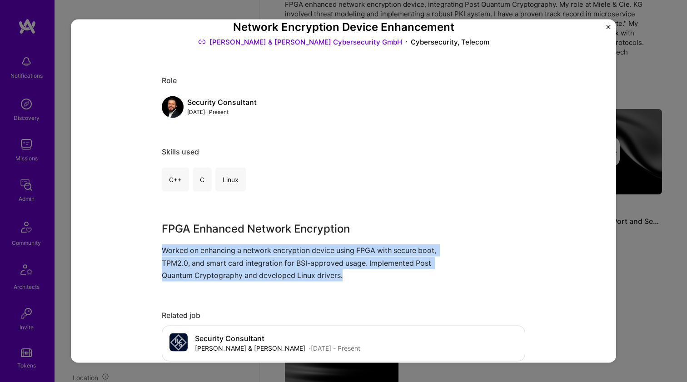
click at [228, 251] on p "Worked on enhancing a network encryption device using FPGA with secure boot, TP…" at bounding box center [309, 262] width 295 height 37
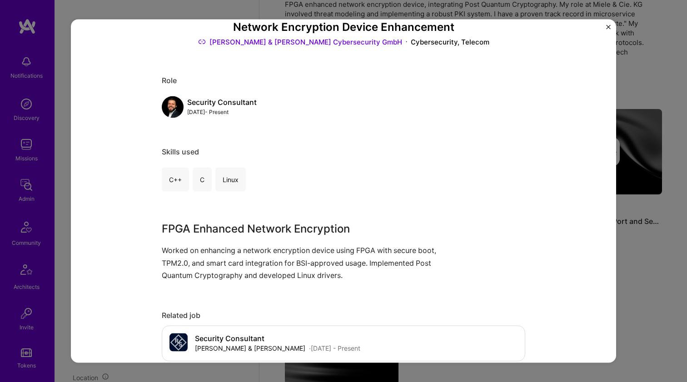
click at [228, 251] on p "Worked on enhancing a network encryption device using FPGA with secure boot, TP…" at bounding box center [309, 262] width 295 height 37
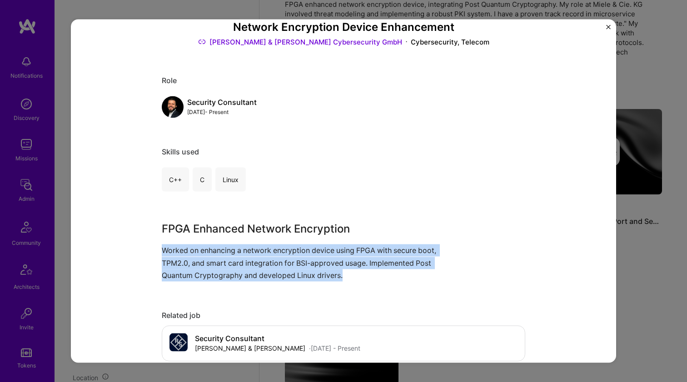
click at [228, 251] on p "Worked on enhancing a network encryption device using FPGA with secure boot, TP…" at bounding box center [309, 262] width 295 height 37
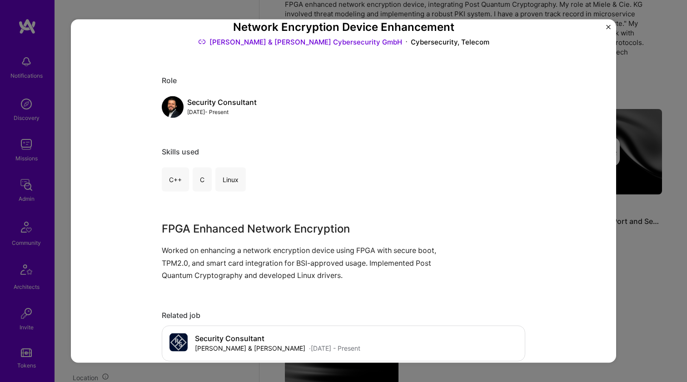
click at [228, 251] on p "Worked on enhancing a network encryption device using FPGA with secure boot, TP…" at bounding box center [309, 262] width 295 height 37
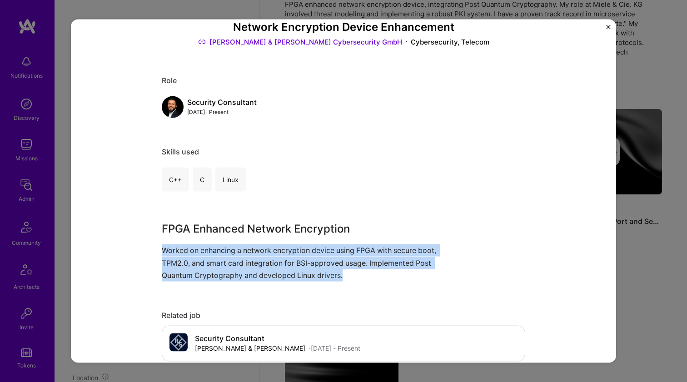
click at [228, 251] on p "Worked on enhancing a network encryption device using FPGA with secure boot, TP…" at bounding box center [309, 262] width 295 height 37
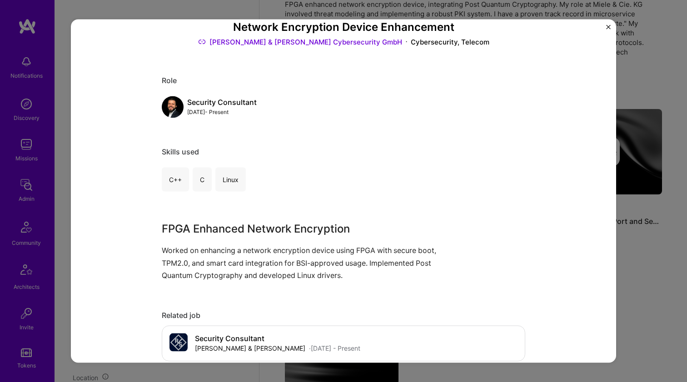
click at [228, 251] on p "Worked on enhancing a network encryption device using FPGA with secure boot, TP…" at bounding box center [309, 262] width 295 height 37
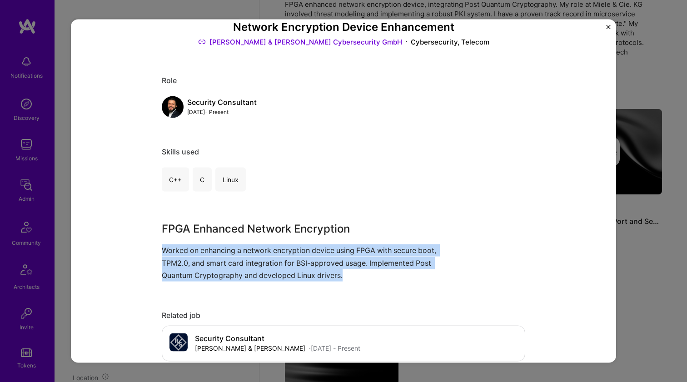
click at [228, 251] on p "Worked on enhancing a network encryption device using FPGA with secure boot, TP…" at bounding box center [309, 262] width 295 height 37
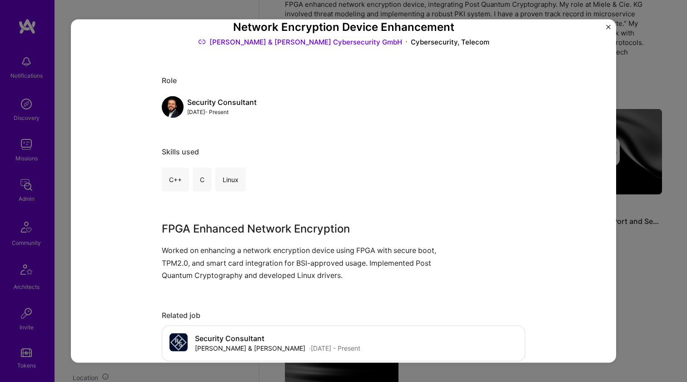
click at [228, 251] on p "Worked on enhancing a network encryption device using FPGA with secure boot, TP…" at bounding box center [309, 262] width 295 height 37
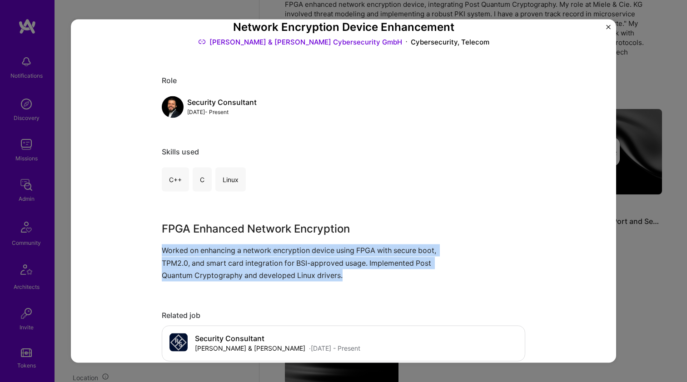
click at [228, 251] on p "Worked on enhancing a network encryption device using FPGA with secure boot, TP…" at bounding box center [309, 262] width 295 height 37
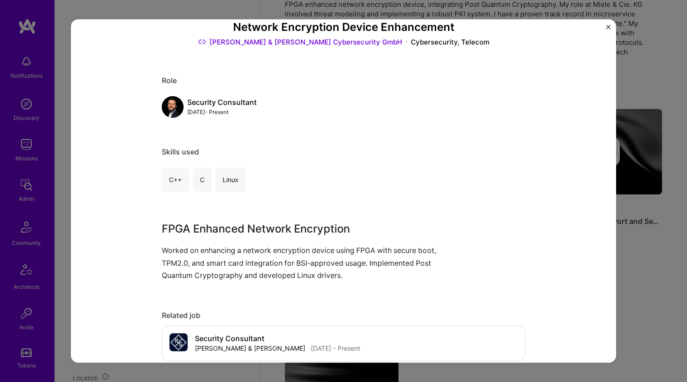
click at [228, 251] on p "Worked on enhancing a network encryption device using FPGA with secure boot, TP…" at bounding box center [309, 262] width 295 height 37
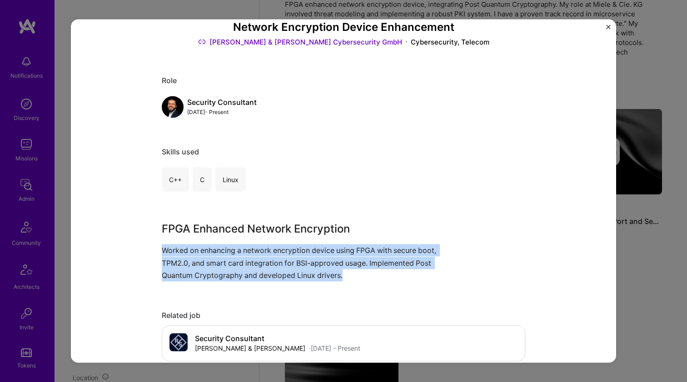
click at [228, 251] on p "Worked on enhancing a network encryption device using FPGA with secure boot, TP…" at bounding box center [309, 262] width 295 height 37
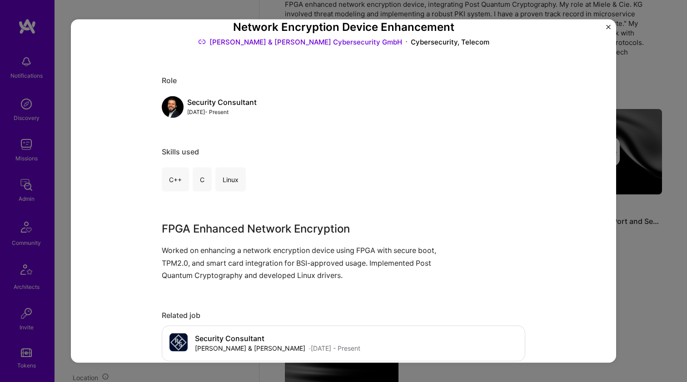
click at [228, 251] on p "Worked on enhancing a network encryption device using FPGA with secure boot, TP…" at bounding box center [309, 262] width 295 height 37
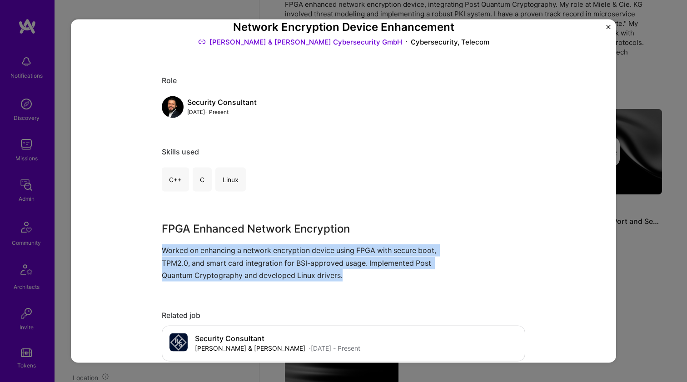
click at [228, 251] on p "Worked on enhancing a network encryption device using FPGA with secure boot, TP…" at bounding box center [309, 262] width 295 height 37
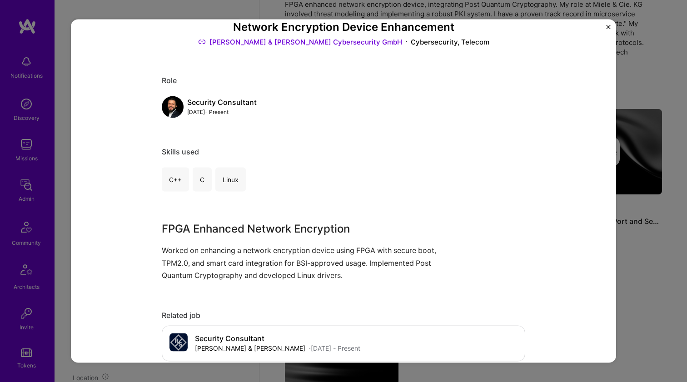
click at [228, 251] on p "Worked on enhancing a network encryption device using FPGA with secure boot, TP…" at bounding box center [309, 262] width 295 height 37
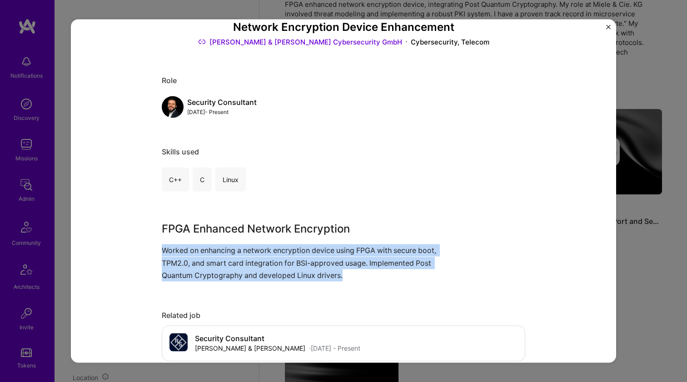
click at [228, 251] on p "Worked on enhancing a network encryption device using FPGA with secure boot, TP…" at bounding box center [309, 262] width 295 height 37
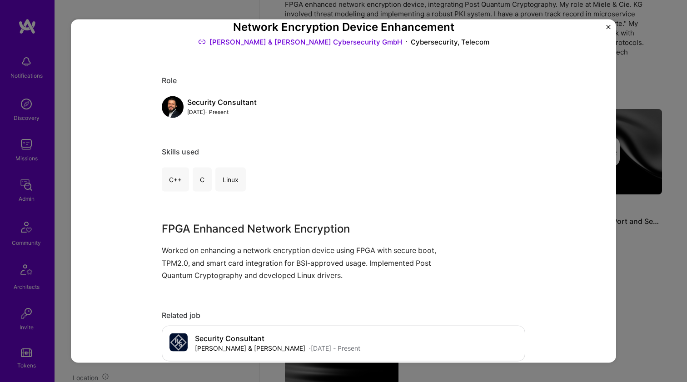
click at [228, 251] on p "Worked on enhancing a network encryption device using FPGA with secure boot, TP…" at bounding box center [309, 262] width 295 height 37
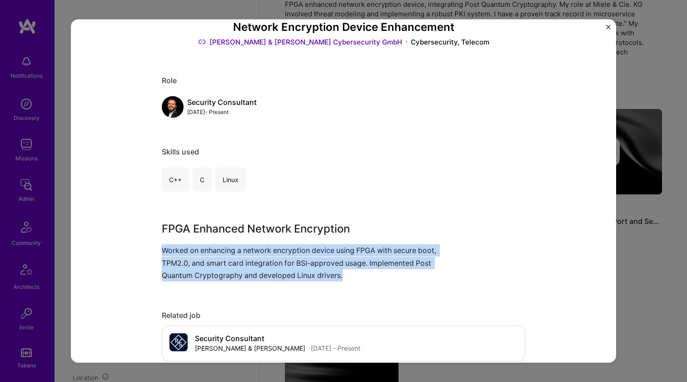
click at [228, 251] on p "Worked on enhancing a network encryption device using FPGA with secure boot, TP…" at bounding box center [309, 262] width 295 height 37
click at [228, 253] on p "Worked on enhancing a network encryption device using FPGA with secure boot, TP…" at bounding box center [309, 262] width 295 height 37
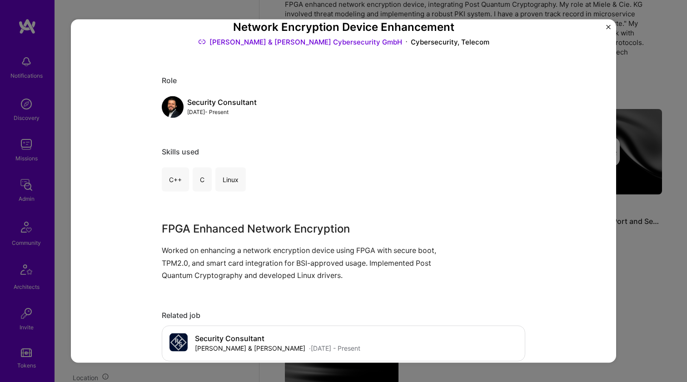
click at [228, 253] on p "Worked on enhancing a network encryption device using FPGA with secure boot, TP…" at bounding box center [309, 262] width 295 height 37
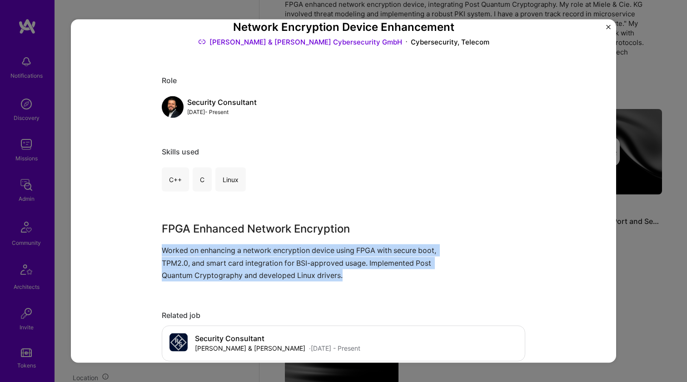
click at [228, 253] on p "Worked on enhancing a network encryption device using FPGA with secure boot, TP…" at bounding box center [309, 262] width 295 height 37
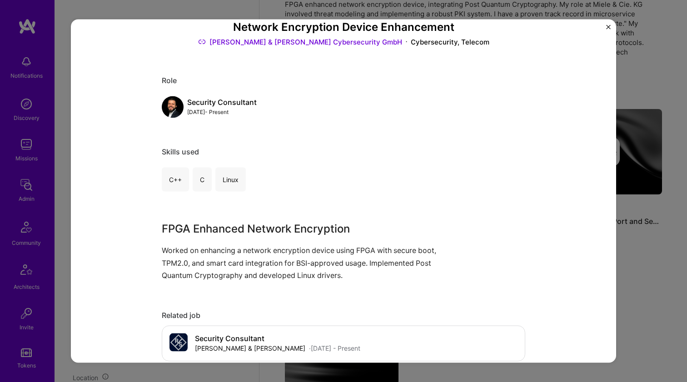
click at [228, 253] on p "Worked on enhancing a network encryption device using FPGA with secure boot, TP…" at bounding box center [309, 262] width 295 height 37
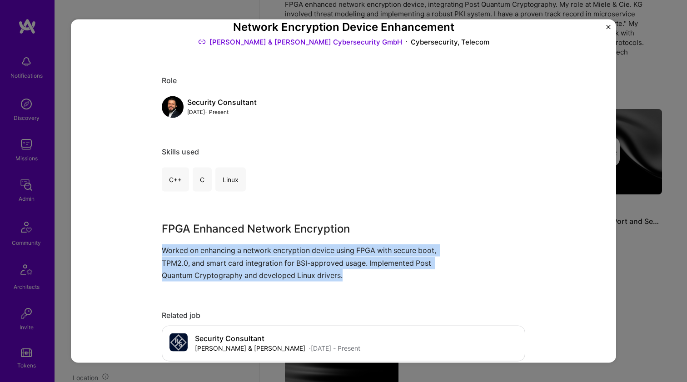
click at [228, 253] on p "Worked on enhancing a network encryption device using FPGA with secure boot, TP…" at bounding box center [309, 262] width 295 height 37
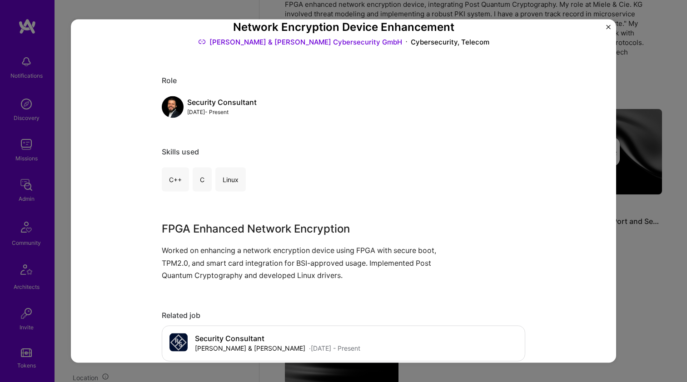
click at [228, 253] on p "Worked on enhancing a network encryption device using FPGA with secure boot, TP…" at bounding box center [309, 262] width 295 height 37
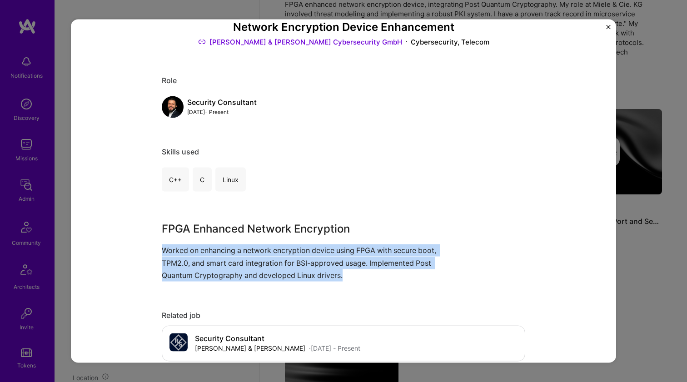
click at [228, 253] on p "Worked on enhancing a network encryption device using FPGA with secure boot, TP…" at bounding box center [309, 262] width 295 height 37
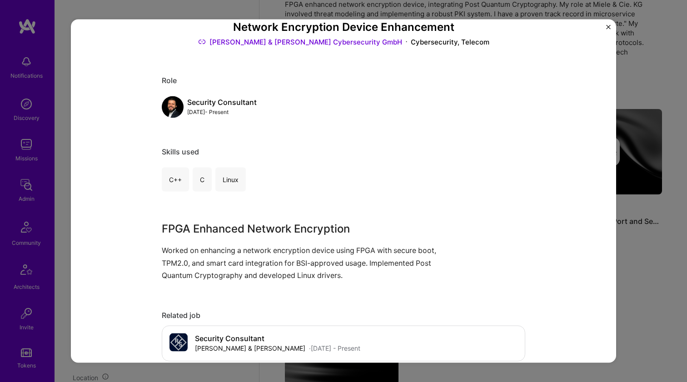
click at [228, 253] on p "Worked on enhancing a network encryption device using FPGA with secure boot, TP…" at bounding box center [309, 262] width 295 height 37
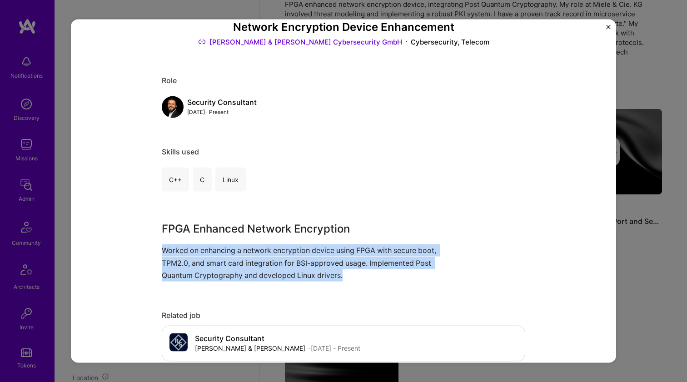
click at [228, 253] on p "Worked on enhancing a network encryption device using FPGA with secure boot, TP…" at bounding box center [309, 262] width 295 height 37
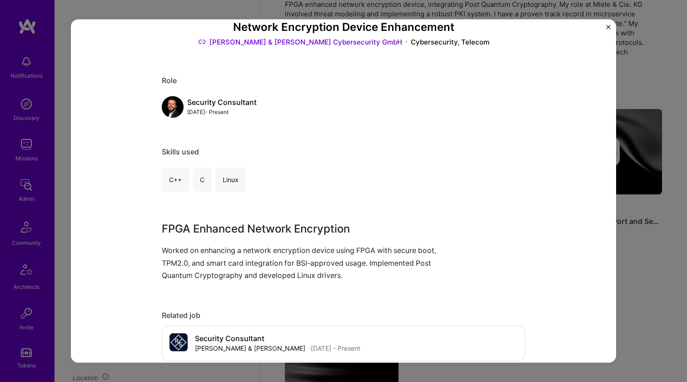
click at [228, 253] on p "Worked on enhancing a network encryption device using FPGA with secure boot, TP…" at bounding box center [309, 262] width 295 height 37
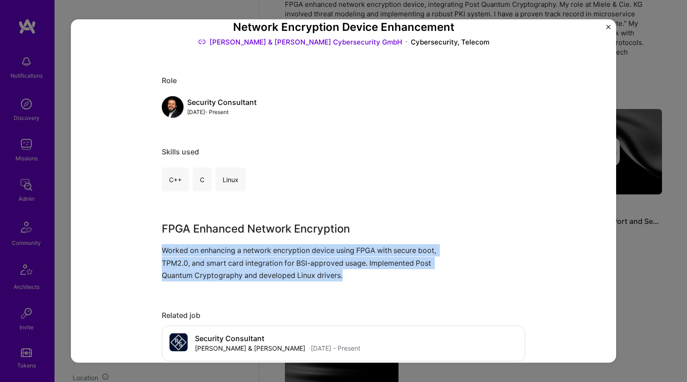
click at [228, 253] on p "Worked on enhancing a network encryption device using FPGA with secure boot, TP…" at bounding box center [309, 262] width 295 height 37
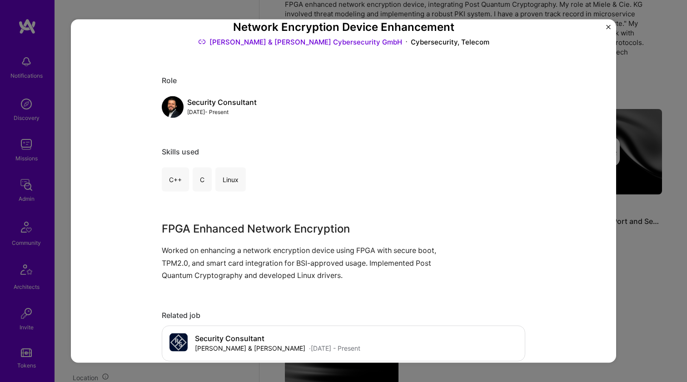
click at [228, 253] on p "Worked on enhancing a network encryption device using FPGA with secure boot, TP…" at bounding box center [309, 262] width 295 height 37
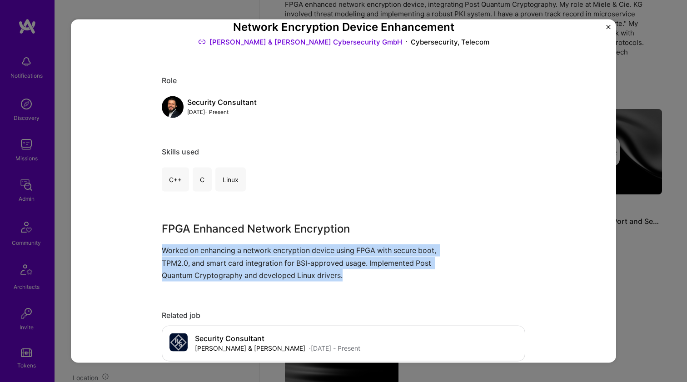
click at [228, 253] on p "Worked on enhancing a network encryption device using FPGA with secure boot, TP…" at bounding box center [309, 262] width 295 height 37
click at [232, 253] on p "Worked on enhancing a network encryption device using FPGA with secure boot, TP…" at bounding box center [309, 262] width 295 height 37
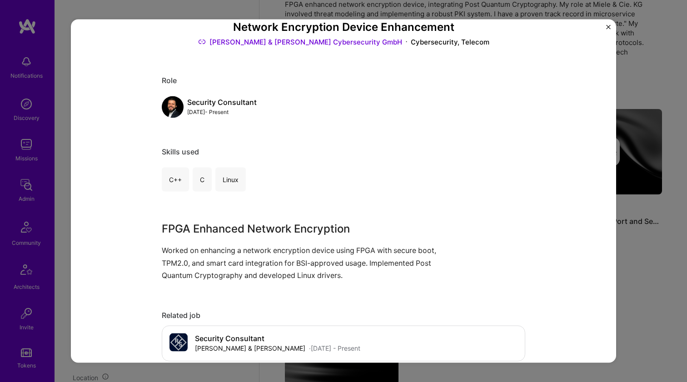
click at [232, 253] on p "Worked on enhancing a network encryption device using FPGA with secure boot, TP…" at bounding box center [309, 262] width 295 height 37
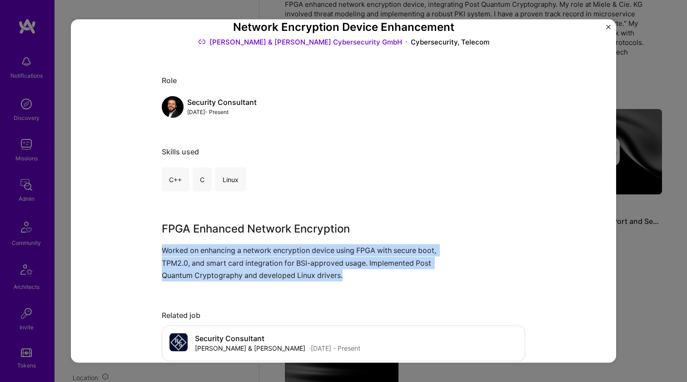
click at [232, 253] on p "Worked on enhancing a network encryption device using FPGA with secure boot, TP…" at bounding box center [309, 262] width 295 height 37
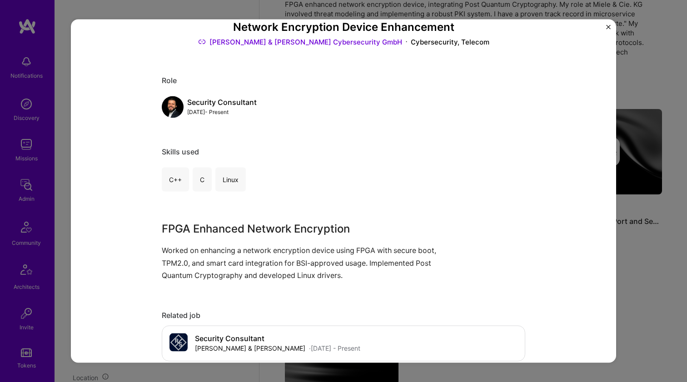
click at [232, 253] on p "Worked on enhancing a network encryption device using FPGA with secure boot, TP…" at bounding box center [309, 262] width 295 height 37
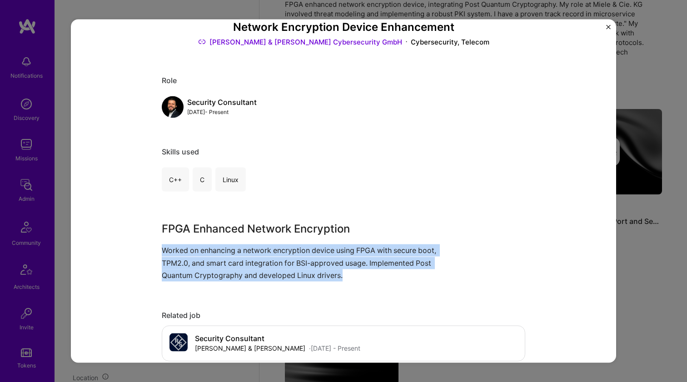
click at [232, 253] on p "Worked on enhancing a network encryption device using FPGA with secure boot, TP…" at bounding box center [309, 262] width 295 height 37
click at [227, 250] on p "Worked on enhancing a network encryption device using FPGA with secure boot, TP…" at bounding box center [309, 262] width 295 height 37
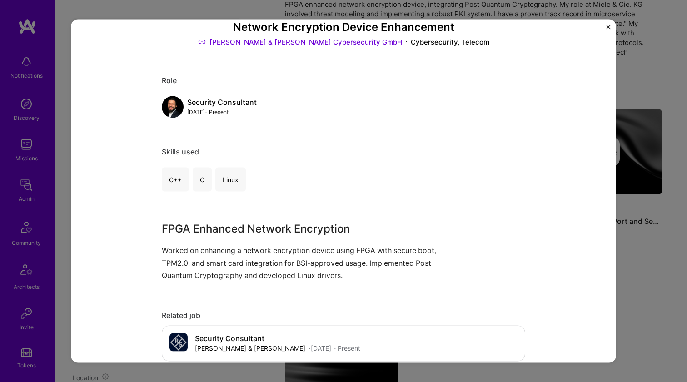
click at [227, 250] on p "Worked on enhancing a network encryption device using FPGA with secure boot, TP…" at bounding box center [309, 262] width 295 height 37
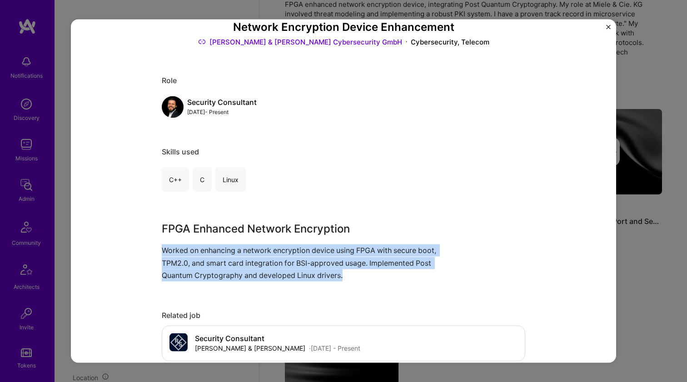
click at [227, 250] on p "Worked on enhancing a network encryption device using FPGA with secure boot, TP…" at bounding box center [309, 262] width 295 height 37
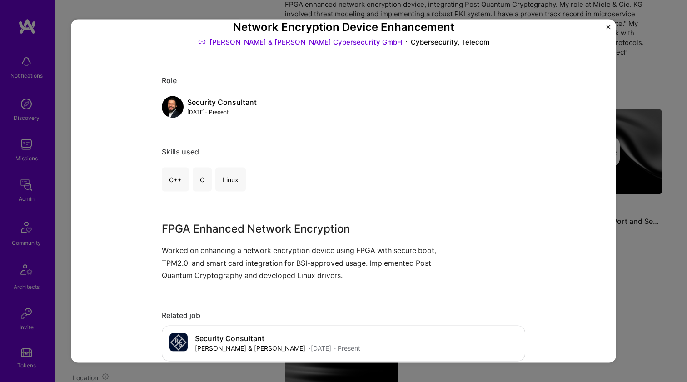
click at [227, 250] on p "Worked on enhancing a network encryption device using FPGA with secure boot, TP…" at bounding box center [309, 262] width 295 height 37
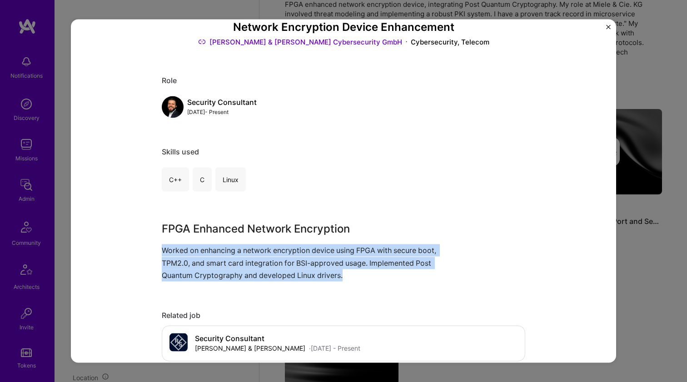
click at [227, 250] on p "Worked on enhancing a network encryption device using FPGA with secure boot, TP…" at bounding box center [309, 262] width 295 height 37
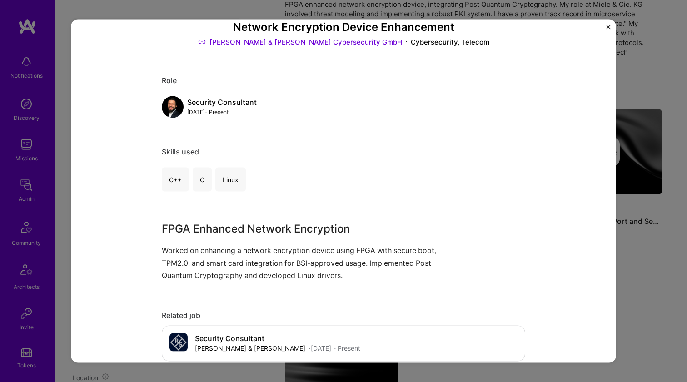
click at [227, 250] on p "Worked on enhancing a network encryption device using FPGA with secure boot, TP…" at bounding box center [309, 262] width 295 height 37
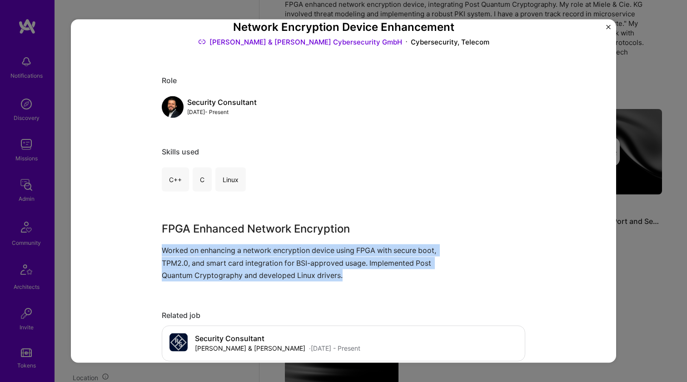
click at [227, 250] on p "Worked on enhancing a network encryption device using FPGA with secure boot, TP…" at bounding box center [309, 262] width 295 height 37
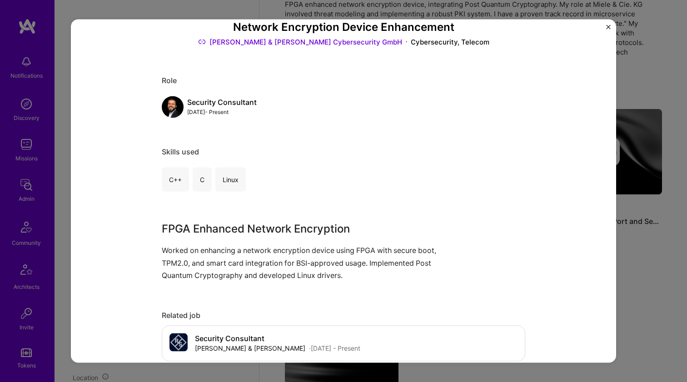
click at [227, 250] on p "Worked on enhancing a network encryption device using FPGA with secure boot, TP…" at bounding box center [309, 262] width 295 height 37
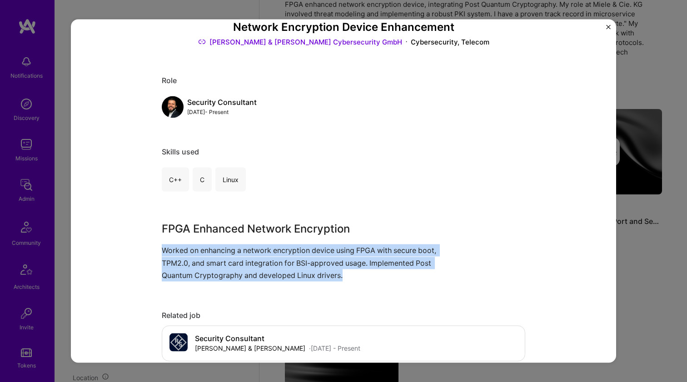
click at [227, 250] on p "Worked on enhancing a network encryption device using FPGA with secure boot, TP…" at bounding box center [309, 262] width 295 height 37
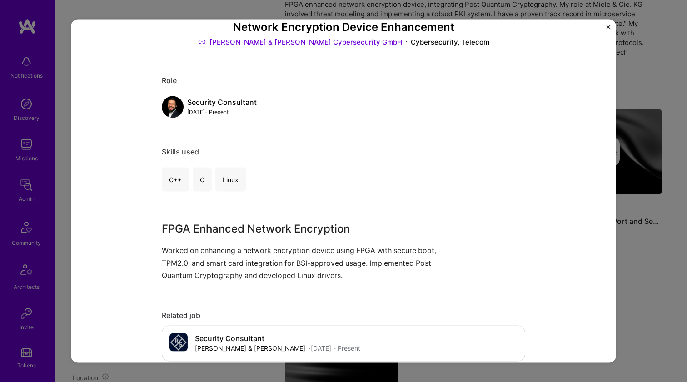
click at [227, 250] on p "Worked on enhancing a network encryption device using FPGA with secure boot, TP…" at bounding box center [309, 262] width 295 height 37
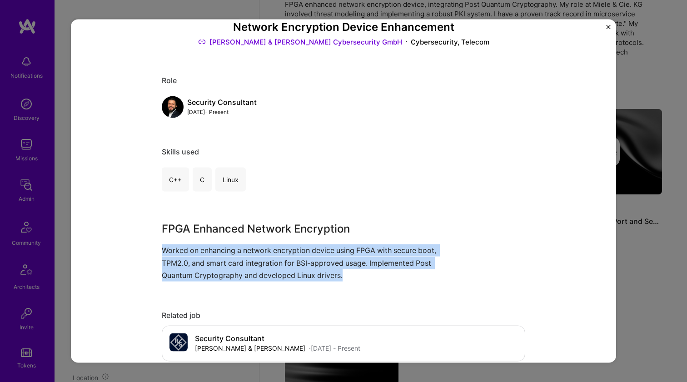
click at [227, 250] on p "Worked on enhancing a network encryption device using FPGA with secure boot, TP…" at bounding box center [309, 262] width 295 height 37
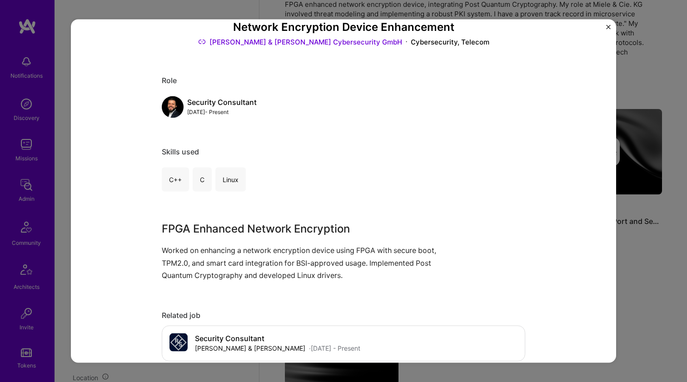
click at [227, 250] on p "Worked on enhancing a network encryption device using FPGA with secure boot, TP…" at bounding box center [309, 262] width 295 height 37
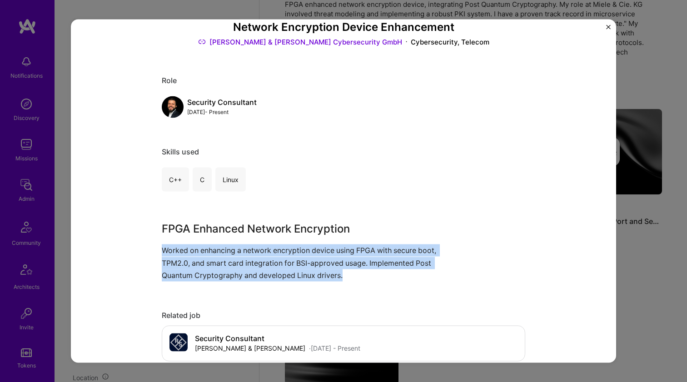
click at [227, 250] on p "Worked on enhancing a network encryption device using FPGA with secure boot, TP…" at bounding box center [309, 262] width 295 height 37
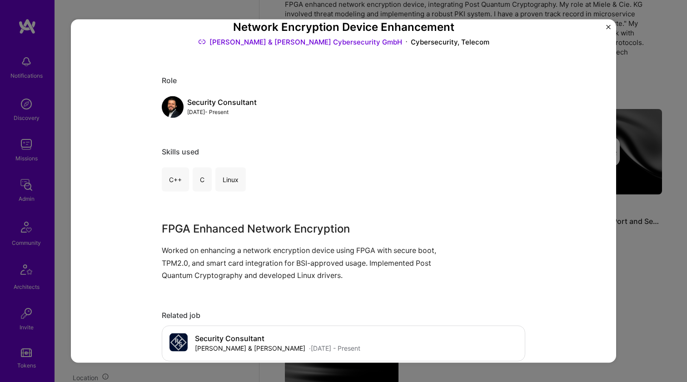
click at [227, 250] on p "Worked on enhancing a network encryption device using FPGA with secure boot, TP…" at bounding box center [309, 262] width 295 height 37
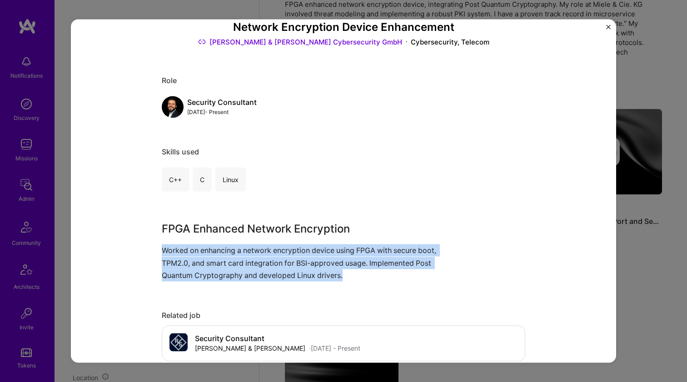
click at [227, 250] on p "Worked on enhancing a network encryption device using FPGA with secure boot, TP…" at bounding box center [309, 262] width 295 height 37
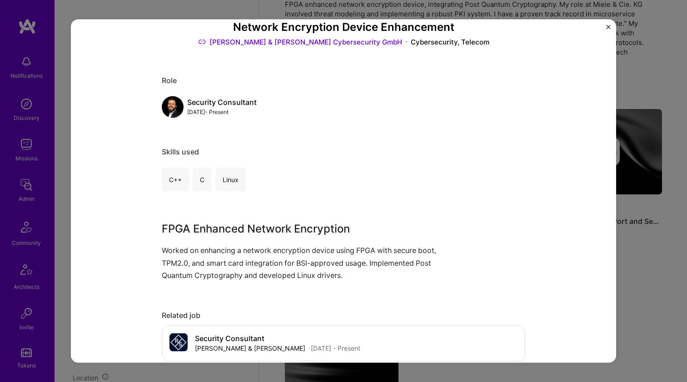
click at [227, 250] on p "Worked on enhancing a network encryption device using FPGA with secure boot, TP…" at bounding box center [309, 262] width 295 height 37
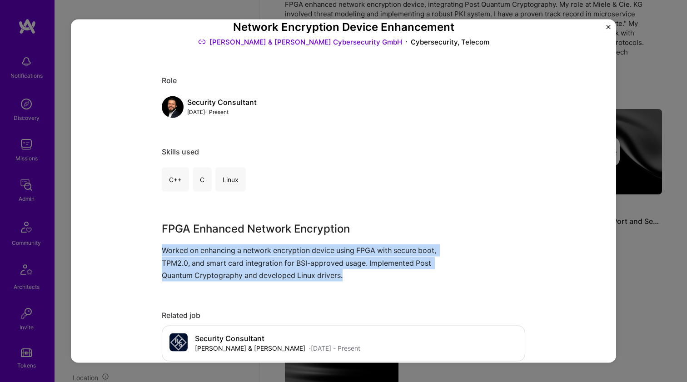
click at [227, 250] on p "Worked on enhancing a network encryption device using FPGA with secure boot, TP…" at bounding box center [309, 262] width 295 height 37
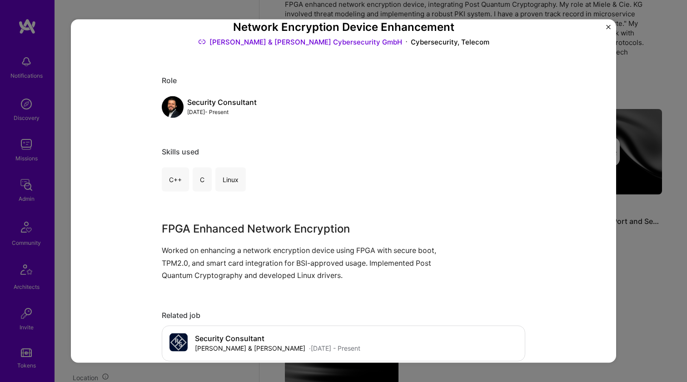
click at [227, 250] on p "Worked on enhancing a network encryption device using FPGA with secure boot, TP…" at bounding box center [309, 262] width 295 height 37
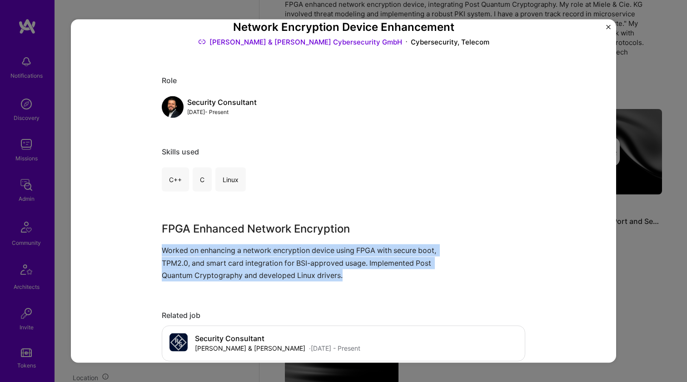
click at [227, 250] on p "Worked on enhancing a network encryption device using FPGA with secure boot, TP…" at bounding box center [309, 262] width 295 height 37
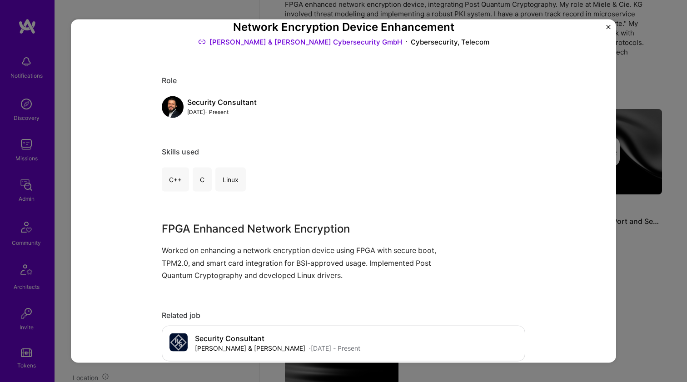
click at [227, 250] on p "Worked on enhancing a network encryption device using FPGA with secure boot, TP…" at bounding box center [309, 262] width 295 height 37
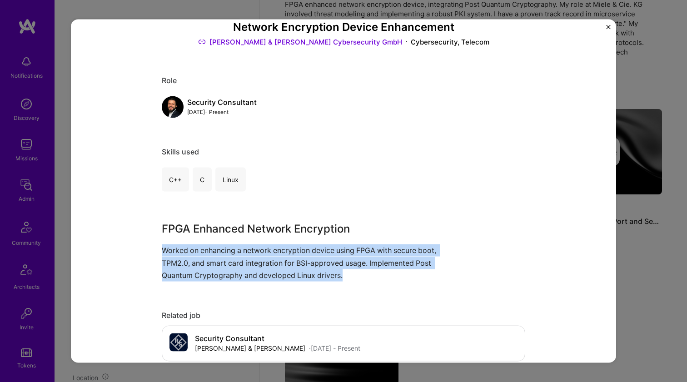
click at [227, 250] on p "Worked on enhancing a network encryption device using FPGA with secure boot, TP…" at bounding box center [309, 262] width 295 height 37
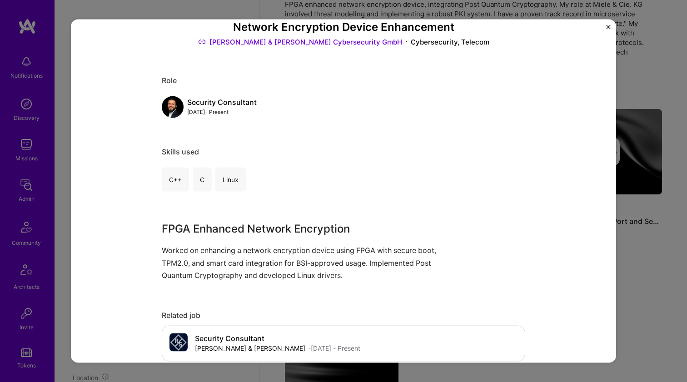
click at [227, 250] on p "Worked on enhancing a network encryption device using FPGA with secure boot, TP…" at bounding box center [309, 262] width 295 height 37
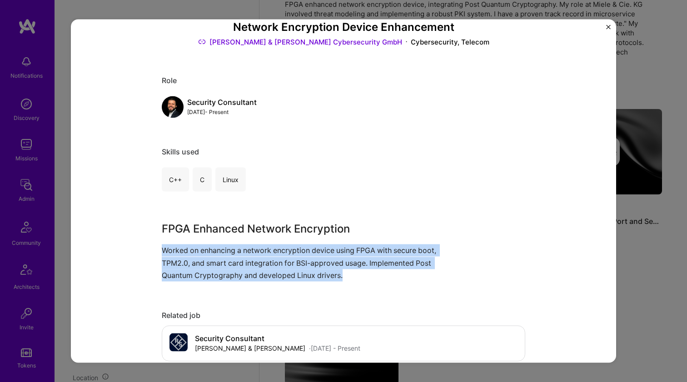
click at [227, 250] on p "Worked on enhancing a network encryption device using FPGA with secure boot, TP…" at bounding box center [309, 262] width 295 height 37
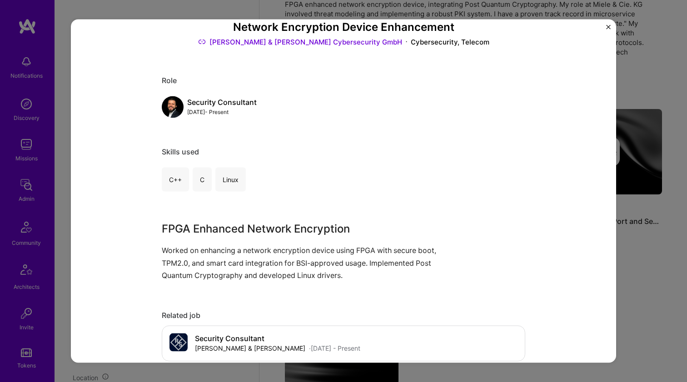
click at [227, 250] on p "Worked on enhancing a network encryption device using FPGA with secure boot, TP…" at bounding box center [309, 262] width 295 height 37
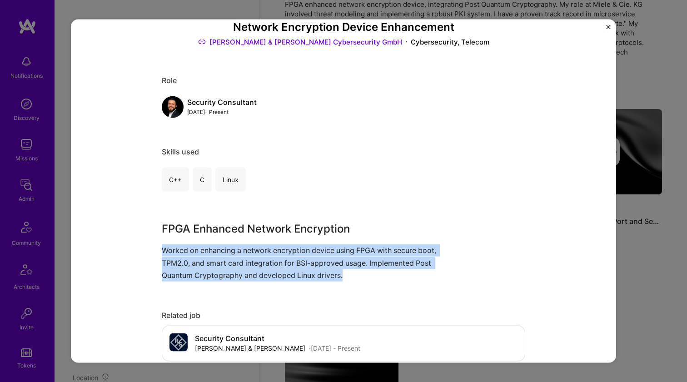
click at [227, 250] on p "Worked on enhancing a network encryption device using FPGA with secure boot, TP…" at bounding box center [309, 262] width 295 height 37
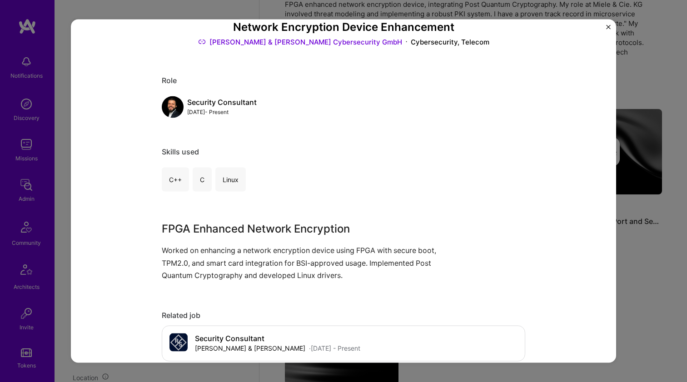
click at [227, 250] on p "Worked on enhancing a network encryption device using FPGA with secure boot, TP…" at bounding box center [309, 262] width 295 height 37
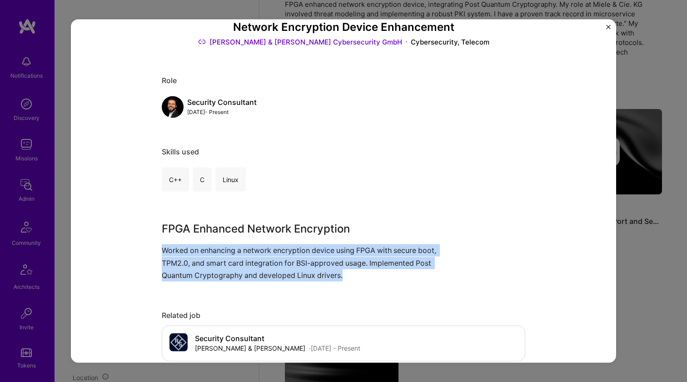
click at [230, 250] on p "Worked on enhancing a network encryption device using FPGA with secure boot, TP…" at bounding box center [309, 262] width 295 height 37
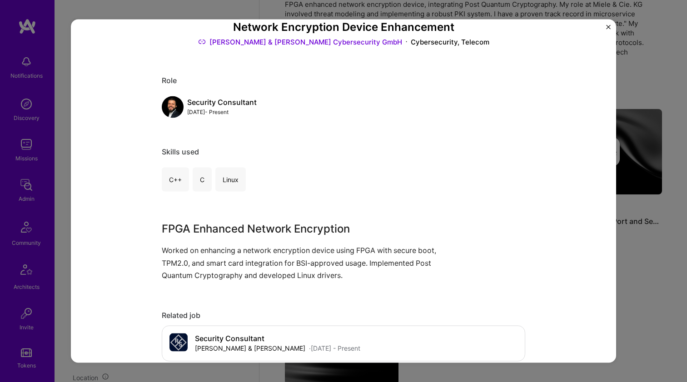
click at [230, 250] on p "Worked on enhancing a network encryption device using FPGA with secure boot, TP…" at bounding box center [309, 262] width 295 height 37
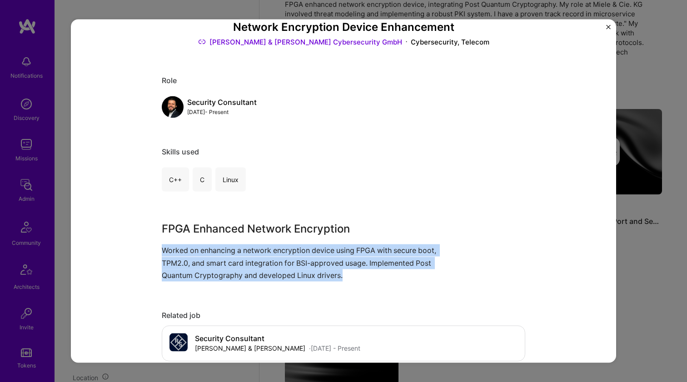
click at [230, 250] on p "Worked on enhancing a network encryption device using FPGA with secure boot, TP…" at bounding box center [309, 262] width 295 height 37
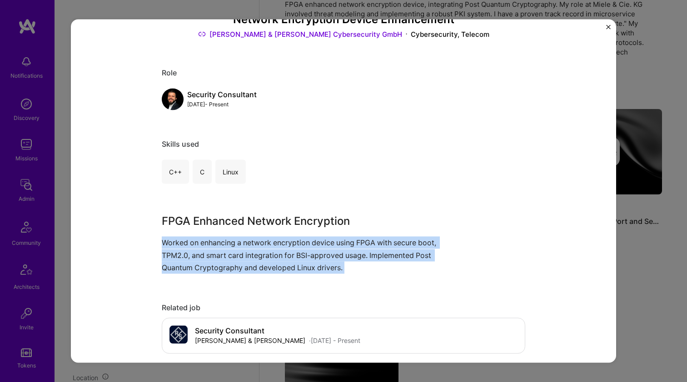
scroll to position [66, 0]
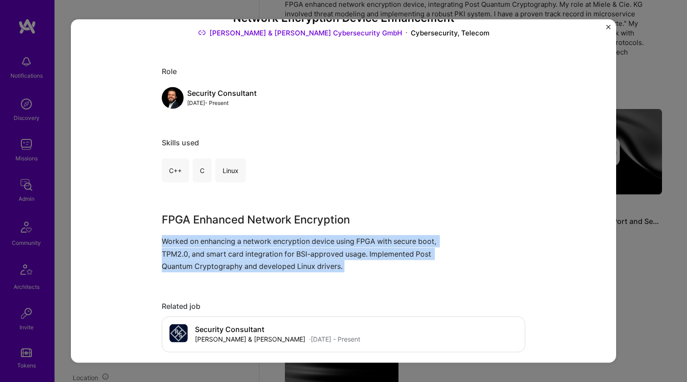
click at [230, 250] on p "Worked on enhancing a network encryption device using FPGA with secure boot, TP…" at bounding box center [309, 253] width 295 height 37
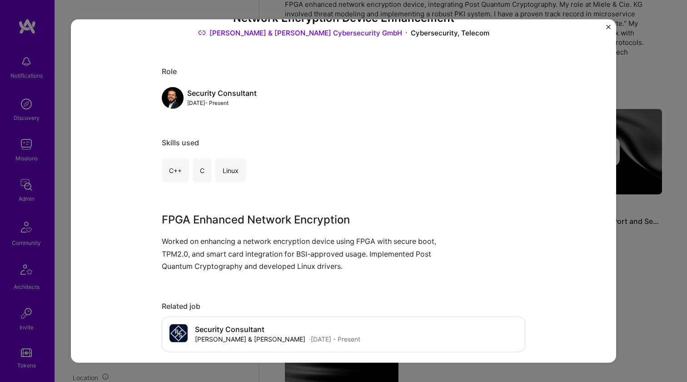
click at [230, 250] on p "Worked on enhancing a network encryption device using FPGA with secure boot, TP…" at bounding box center [309, 253] width 295 height 37
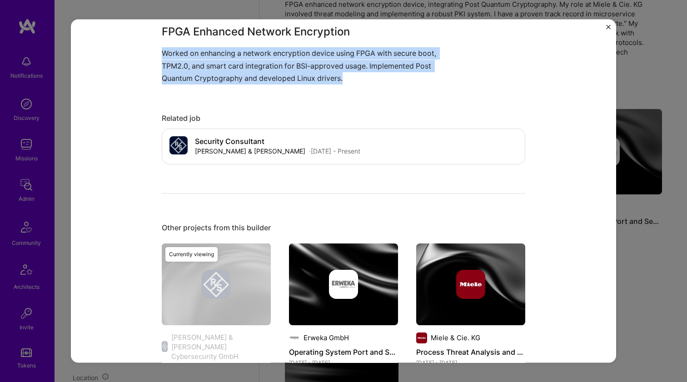
scroll to position [329, 0]
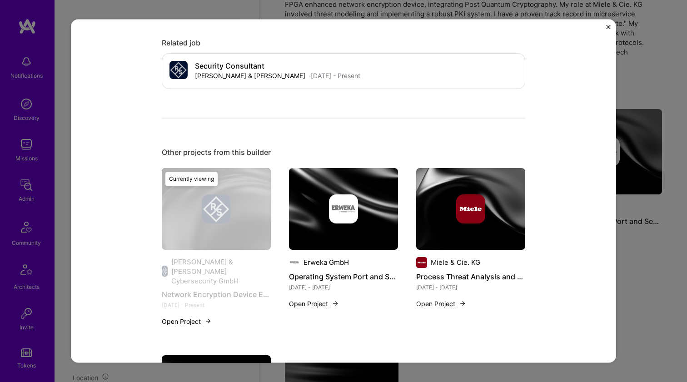
click at [300, 233] on img at bounding box center [343, 209] width 109 height 82
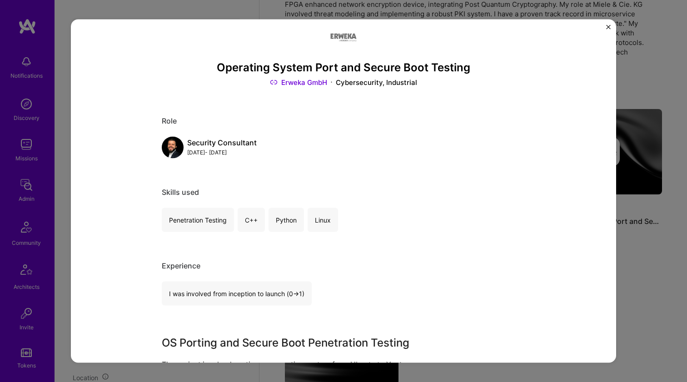
scroll to position [251, 0]
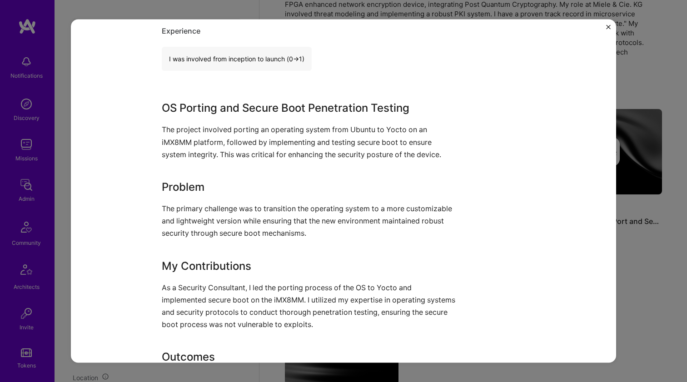
click at [238, 147] on p "The project involved porting an operating system from Ubuntu to Yocto on an iMX…" at bounding box center [309, 142] width 295 height 37
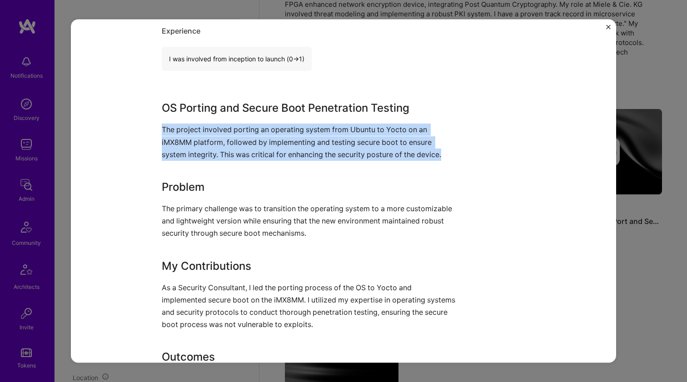
click at [238, 147] on p "The project involved porting an operating system from Ubuntu to Yocto on an iMX…" at bounding box center [309, 142] width 295 height 37
click at [231, 204] on p "The primary challenge was to transition the operating system to a more customiz…" at bounding box center [309, 220] width 295 height 37
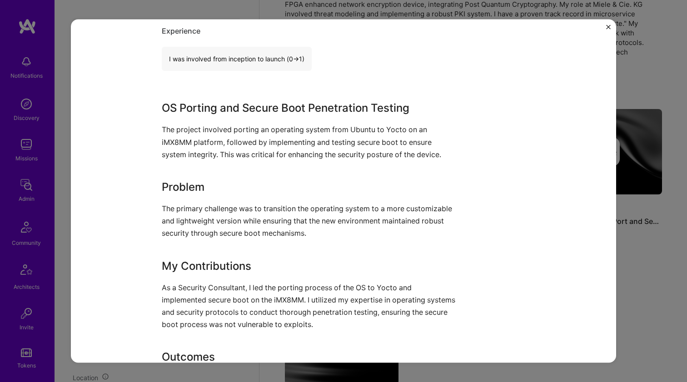
click at [231, 204] on p "The primary challenge was to transition the operating system to a more customiz…" at bounding box center [309, 220] width 295 height 37
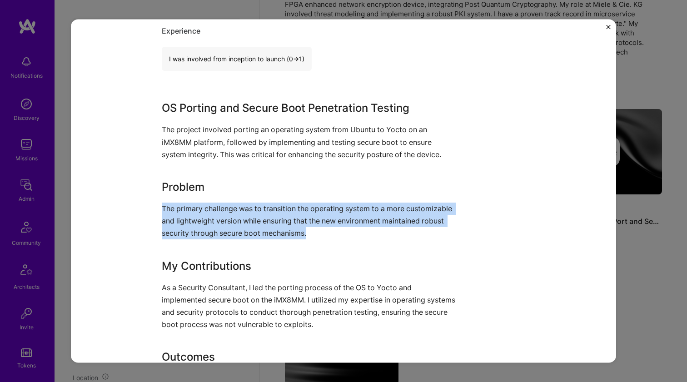
click at [231, 204] on p "The primary challenge was to transition the operating system to a more customiz…" at bounding box center [309, 220] width 295 height 37
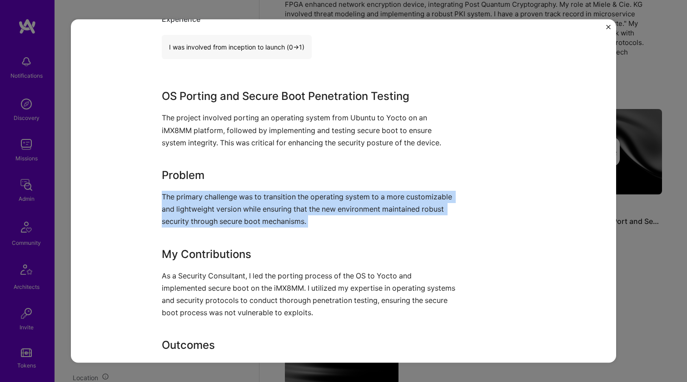
scroll to position [265, 0]
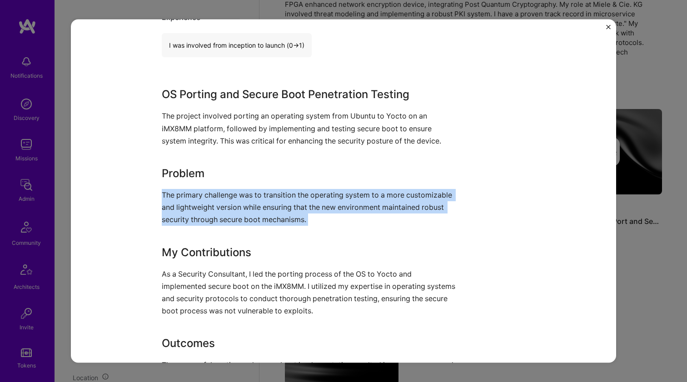
click at [241, 105] on div "OS Porting and Secure Boot Penetration Testing The project involved porting an …" at bounding box center [309, 241] width 295 height 310
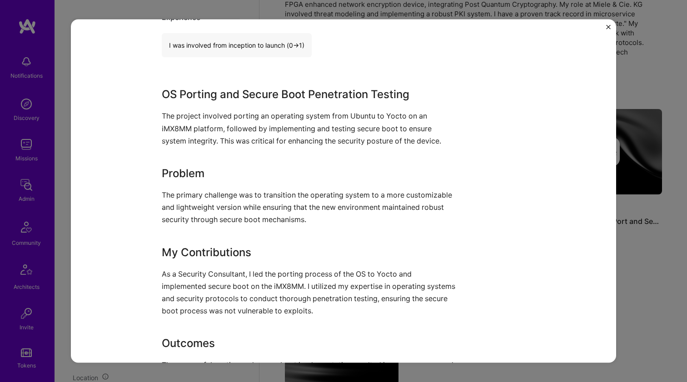
click at [241, 105] on div "OS Porting and Secure Boot Penetration Testing The project involved porting an …" at bounding box center [309, 241] width 295 height 310
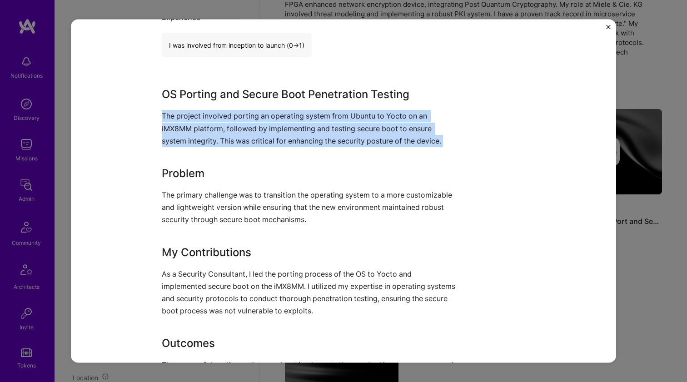
click at [233, 173] on h3 "Problem" at bounding box center [309, 173] width 295 height 16
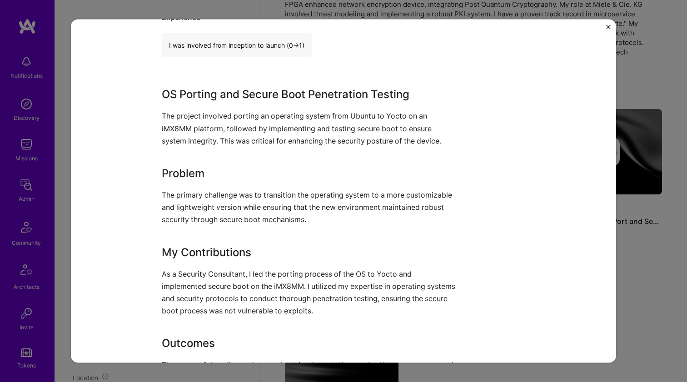
click at [233, 173] on h3 "Problem" at bounding box center [309, 173] width 295 height 16
click at [234, 189] on p "The primary challenge was to transition the operating system to a more customiz…" at bounding box center [309, 207] width 295 height 37
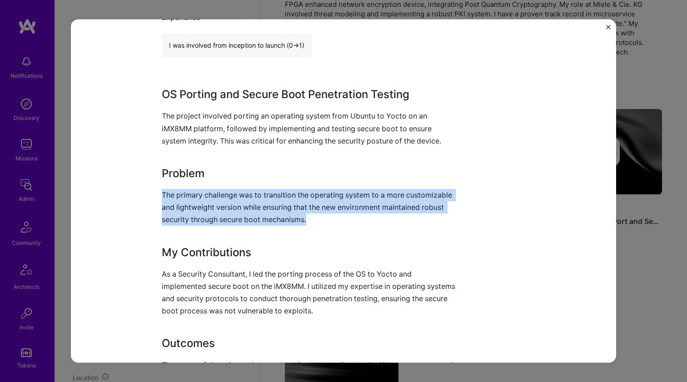
click at [234, 189] on p "The primary challenge was to transition the operating system to a more customiz…" at bounding box center [309, 207] width 295 height 37
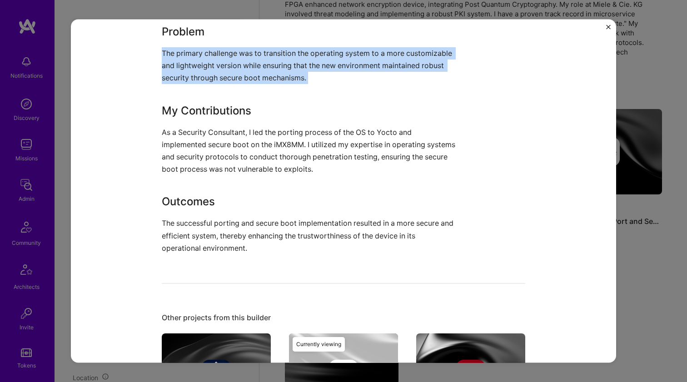
click at [231, 152] on p "As a Security Consultant, I led the porting process of the OS to Yocto and impl…" at bounding box center [309, 151] width 295 height 50
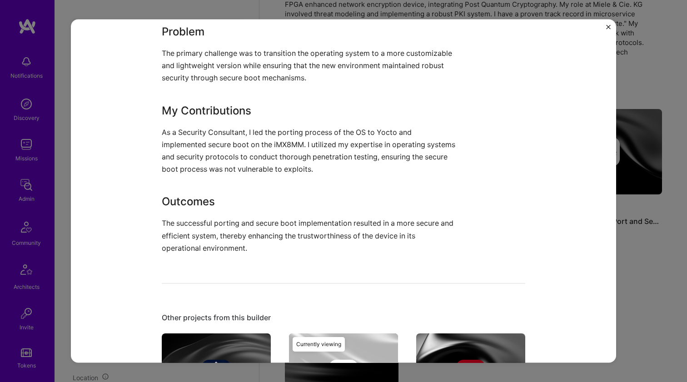
click at [231, 152] on p "As a Security Consultant, I led the porting process of the OS to Yocto and impl…" at bounding box center [309, 151] width 295 height 50
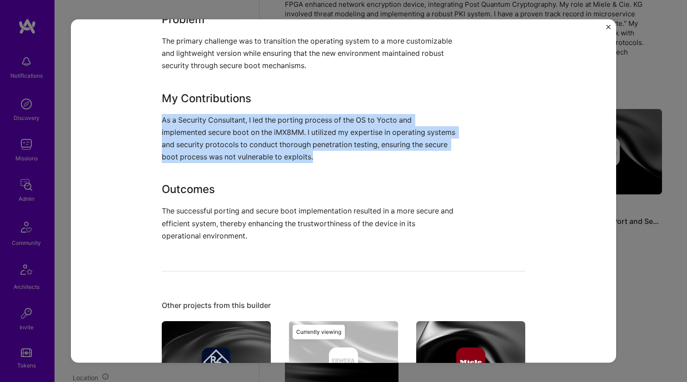
click at [231, 152] on p "As a Security Consultant, I led the porting process of the OS to Yocto and impl…" at bounding box center [309, 139] width 295 height 50
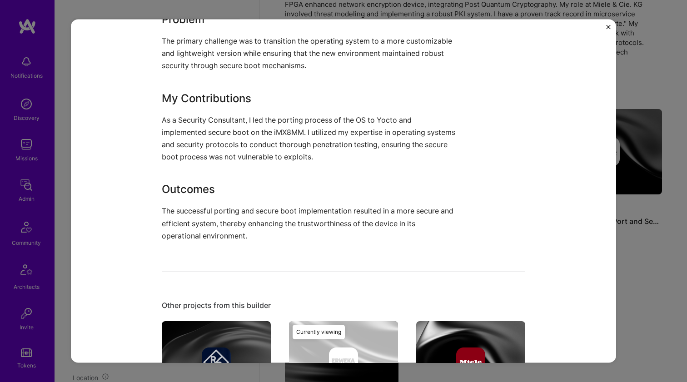
click at [231, 152] on p "As a Security Consultant, I led the porting process of the OS to Yocto and impl…" at bounding box center [309, 139] width 295 height 50
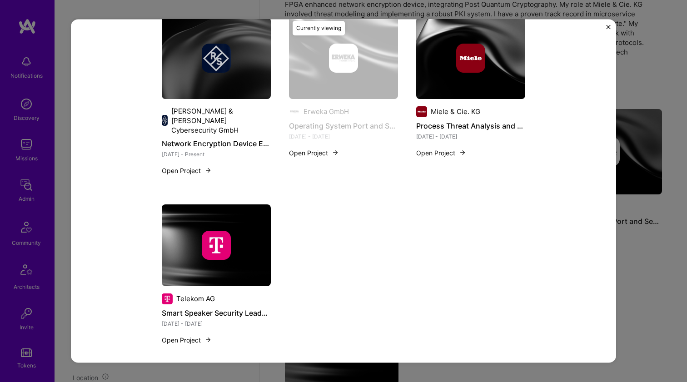
scroll to position [722, 0]
click at [451, 82] on img at bounding box center [470, 58] width 109 height 82
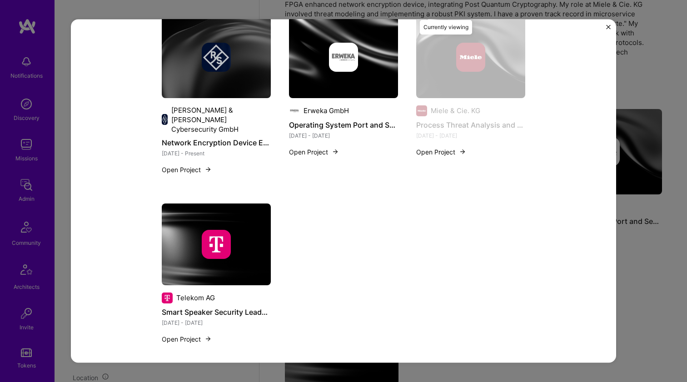
scroll to position [481, 0]
click at [191, 234] on div at bounding box center [216, 244] width 109 height 29
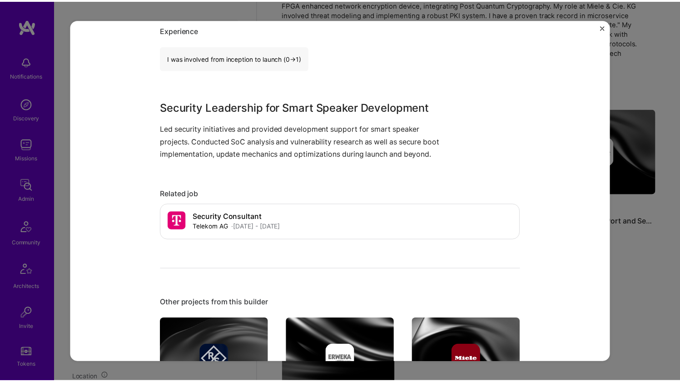
scroll to position [298, 0]
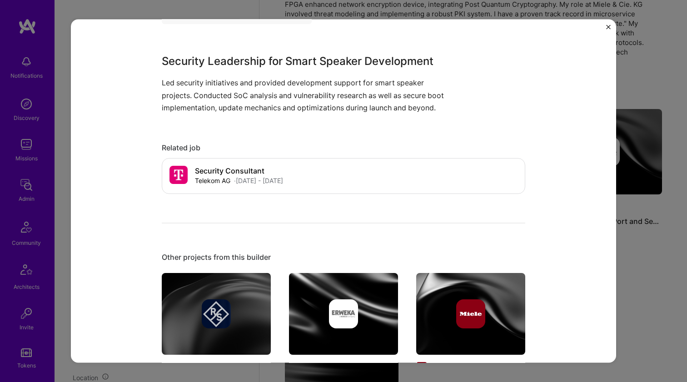
click at [632, 84] on div "Smart Speaker Security Leadership Telekom AG Consumer Electronics, Cybersecurit…" at bounding box center [343, 191] width 687 height 382
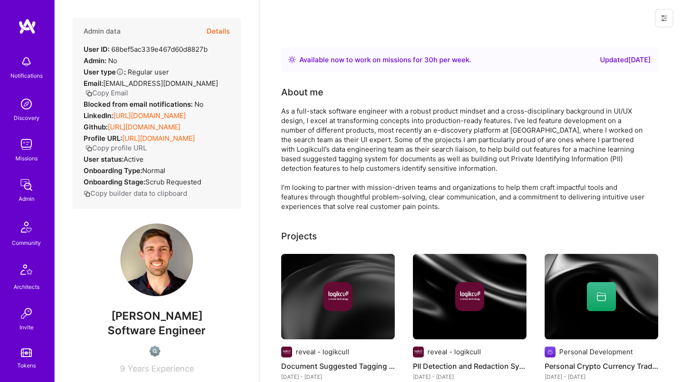
click at [134, 120] on link "[URL][DOMAIN_NAME]" at bounding box center [149, 115] width 73 height 9
click at [165, 131] on link "[URL][DOMAIN_NAME]" at bounding box center [144, 127] width 73 height 9
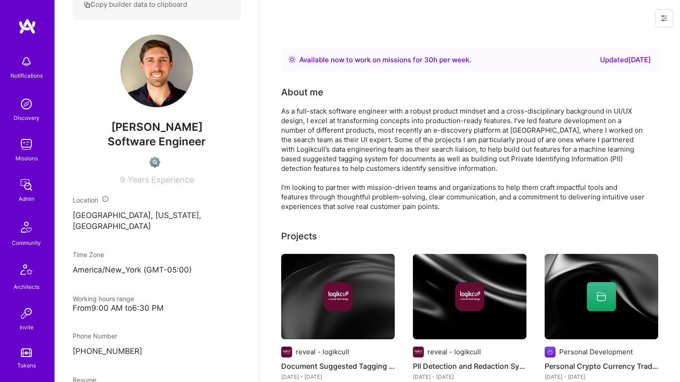
scroll to position [334, 0]
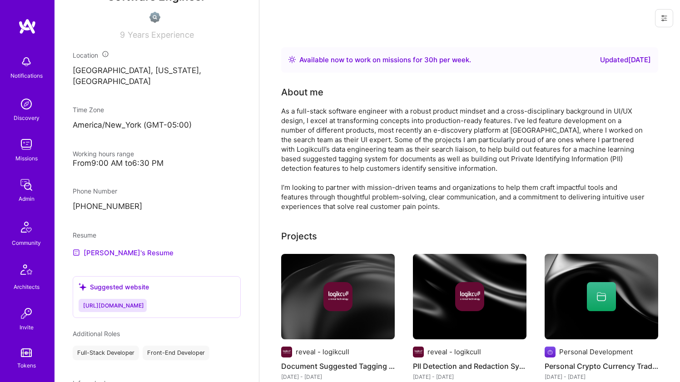
click at [102, 258] on link "[PERSON_NAME]'s Resume" at bounding box center [123, 252] width 101 height 11
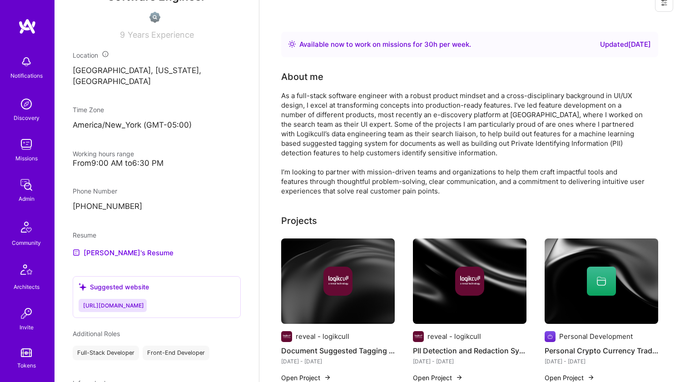
scroll to position [21, 0]
